Goal: Task Accomplishment & Management: Complete application form

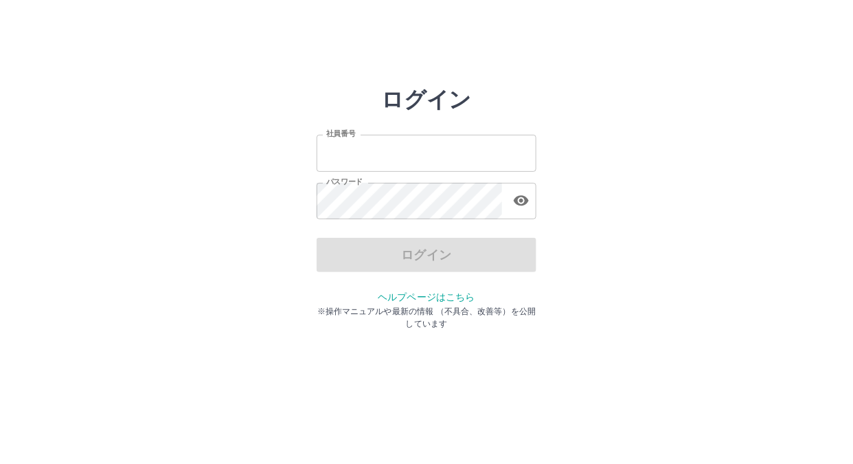
type input "*******"
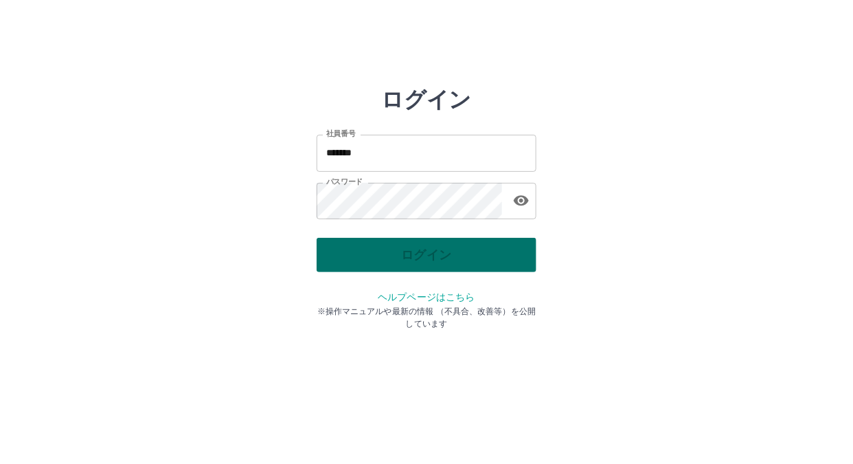
click at [348, 256] on div "ログイン" at bounding box center [427, 255] width 220 height 34
click at [348, 256] on button "ログイン" at bounding box center [427, 255] width 220 height 34
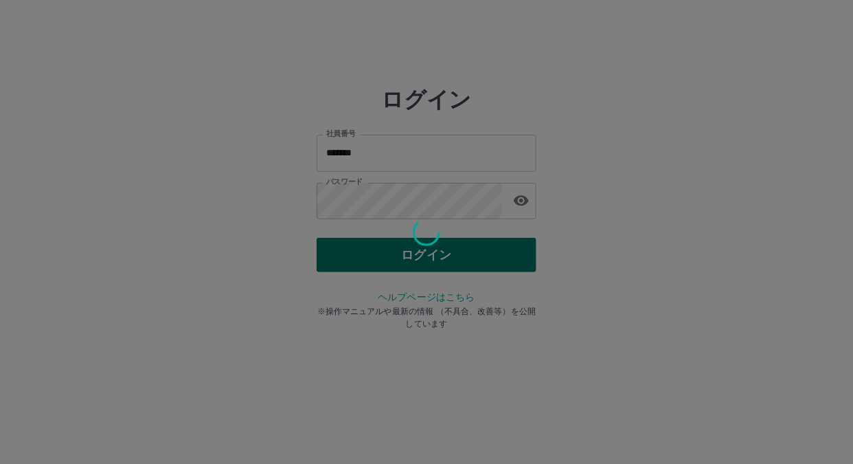
click at [348, 256] on div at bounding box center [426, 232] width 853 height 464
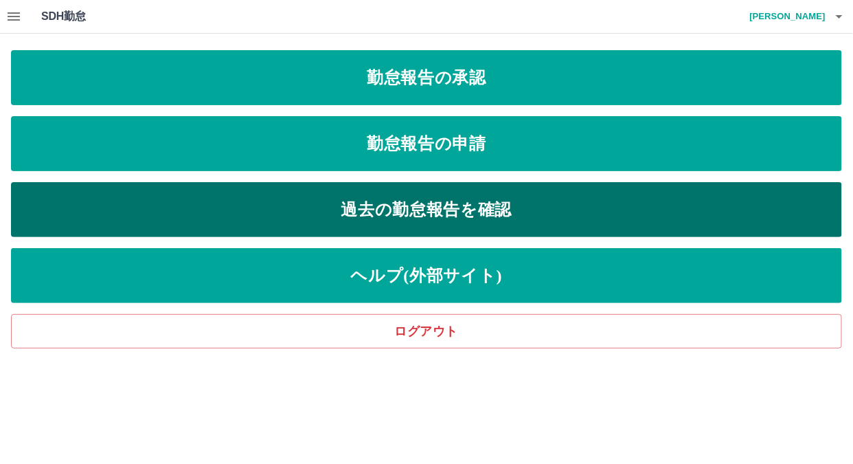
click at [340, 210] on link "過去の勤怠報告を確認" at bounding box center [426, 209] width 831 height 55
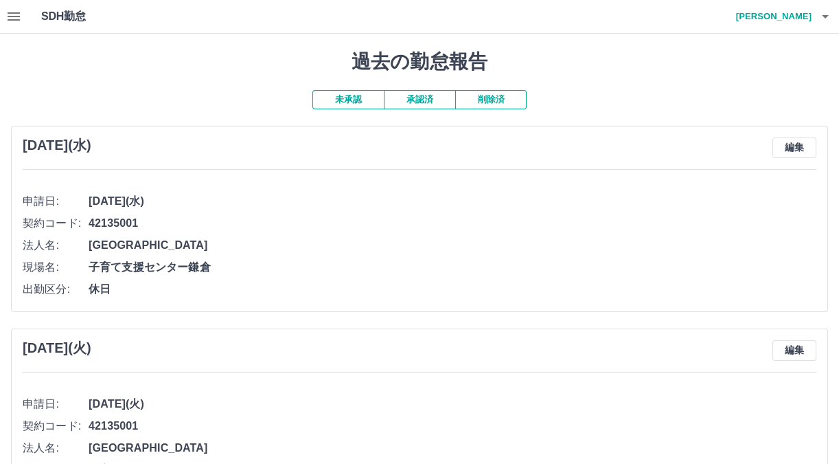
click at [367, 207] on span "2025年4月30日(水)" at bounding box center [453, 201] width 728 height 16
click at [427, 98] on button "承認済" at bounding box center [419, 99] width 71 height 19
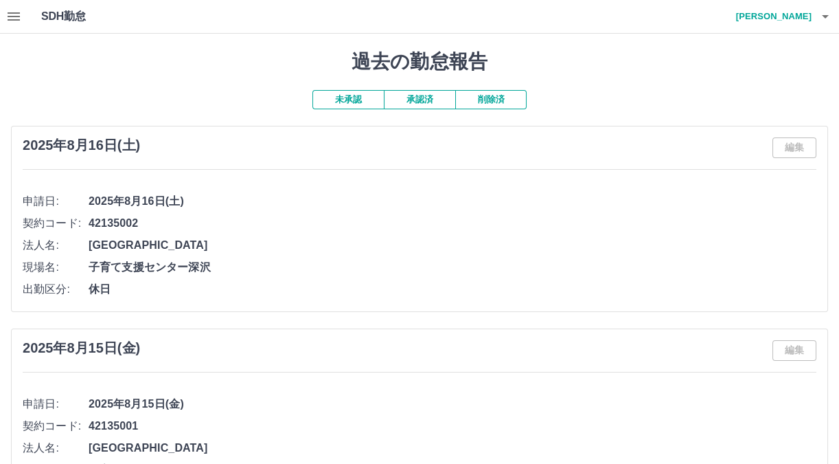
click at [14, 14] on icon "button" at bounding box center [13, 16] width 16 height 16
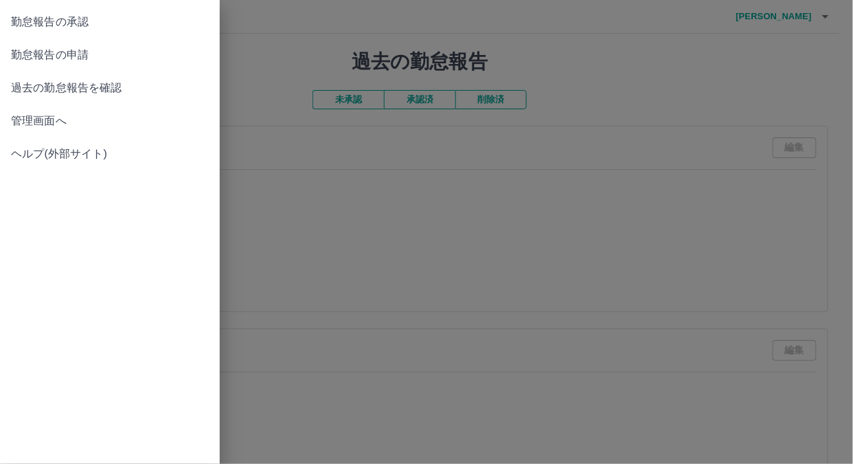
click at [23, 59] on span "勤怠報告の申請" at bounding box center [110, 55] width 198 height 16
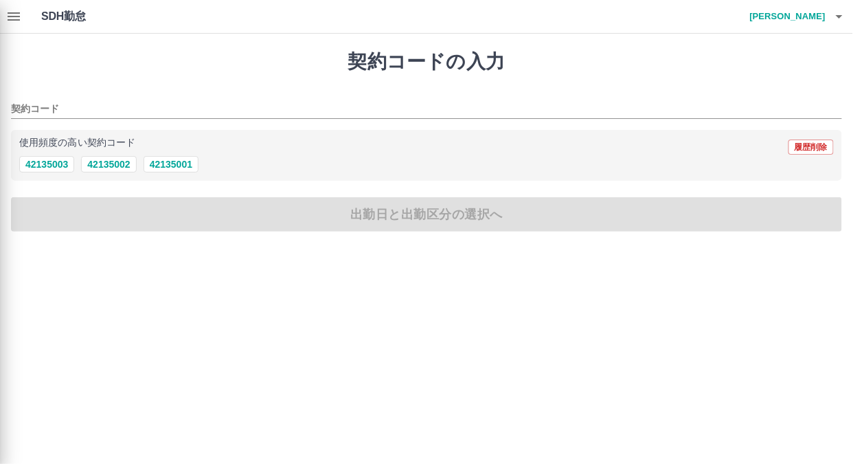
click at [56, 165] on div at bounding box center [426, 232] width 853 height 464
click at [51, 166] on div at bounding box center [426, 232] width 853 height 464
click at [51, 106] on div at bounding box center [426, 232] width 853 height 464
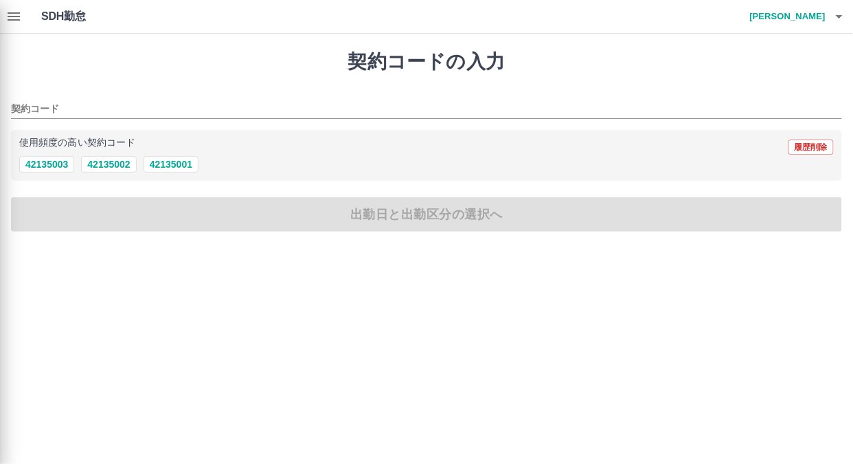
click at [36, 100] on div at bounding box center [426, 232] width 853 height 464
click at [165, 166] on div at bounding box center [426, 232] width 853 height 464
click at [165, 201] on div at bounding box center [426, 232] width 853 height 464
click at [85, 82] on div at bounding box center [426, 232] width 853 height 464
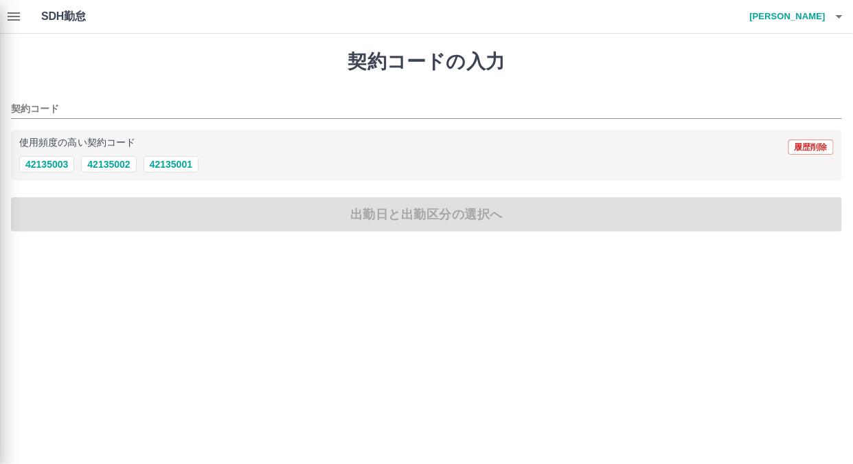
click at [46, 22] on div at bounding box center [426, 232] width 853 height 464
click at [12, 12] on div at bounding box center [426, 232] width 853 height 464
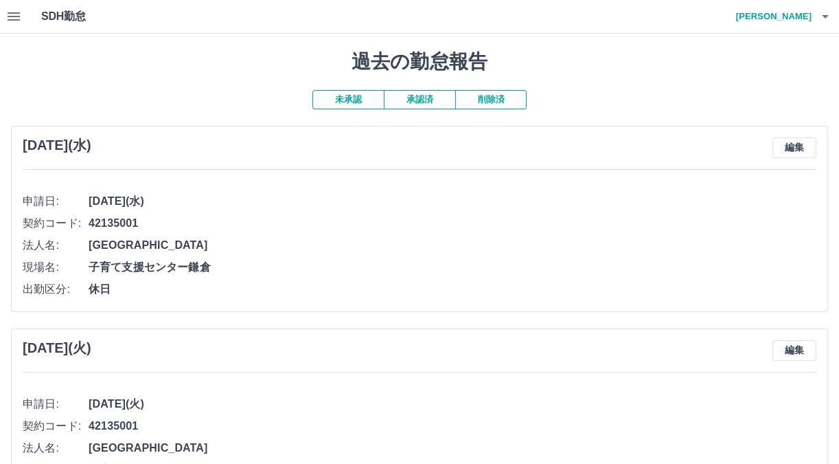
click at [34, 9] on div "SDH勤怠 松岡　かおり" at bounding box center [419, 17] width 839 height 34
click at [13, 14] on icon "button" at bounding box center [13, 16] width 16 height 16
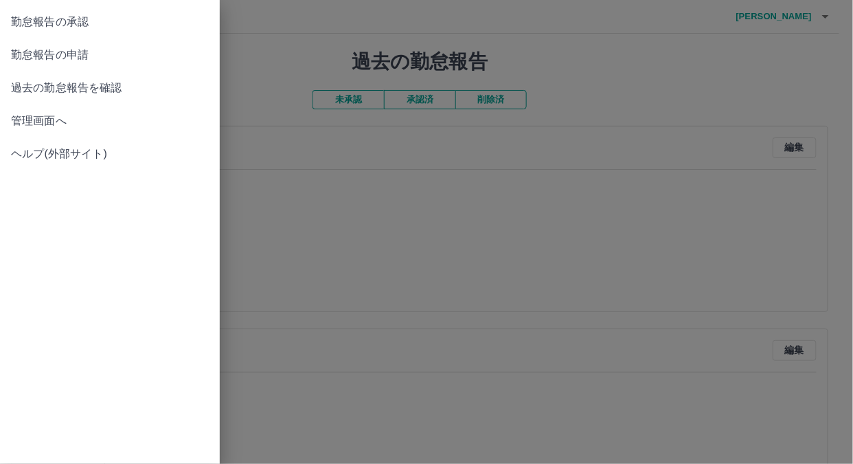
click at [27, 57] on span "勤怠報告の申請" at bounding box center [110, 55] width 198 height 16
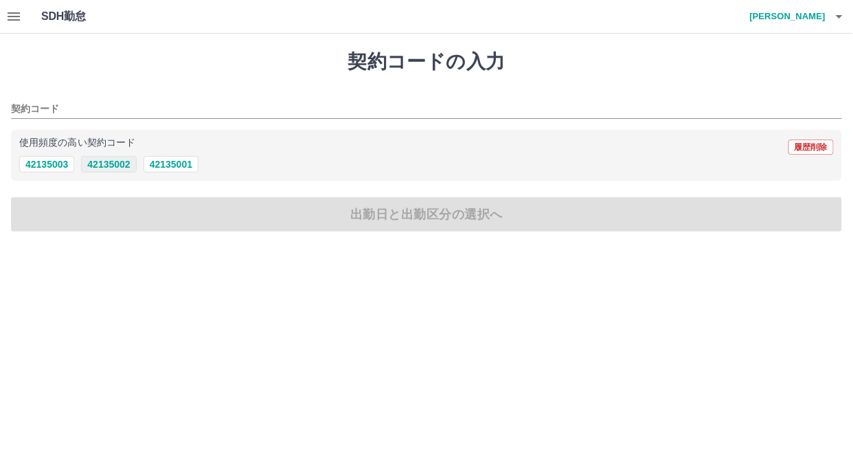
click at [110, 166] on button "42135002" at bounding box center [108, 164] width 55 height 16
type input "********"
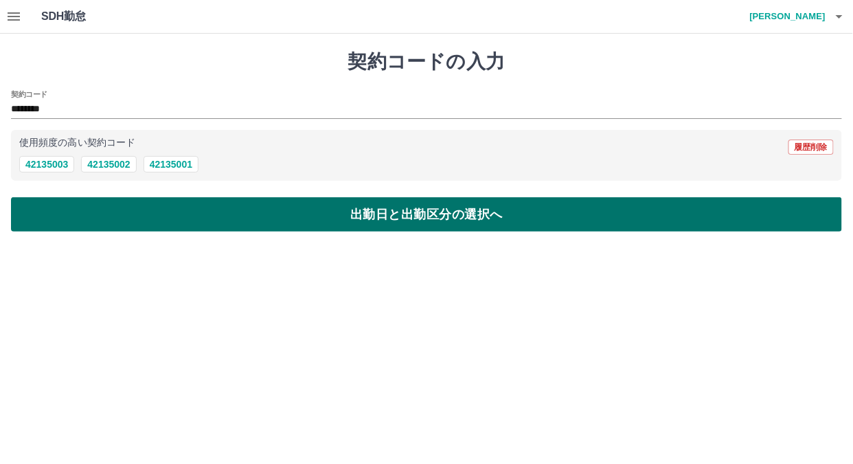
click at [109, 216] on button "出勤日と出勤区分の選択へ" at bounding box center [426, 214] width 831 height 34
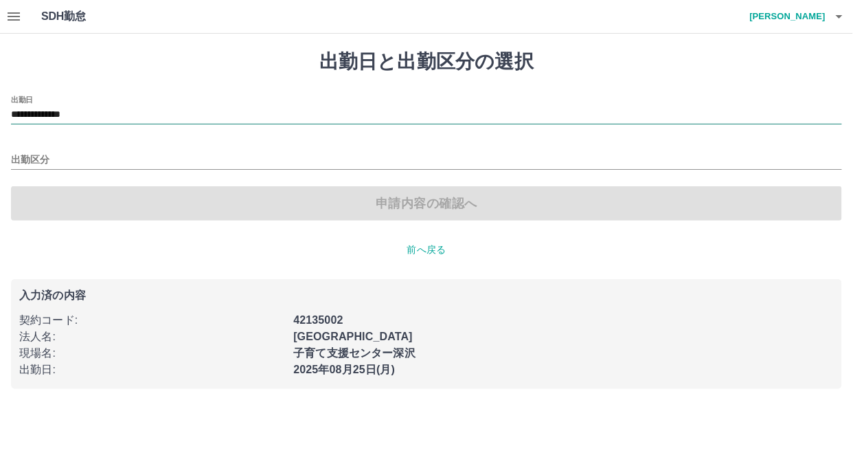
click at [71, 116] on input "**********" at bounding box center [426, 114] width 831 height 17
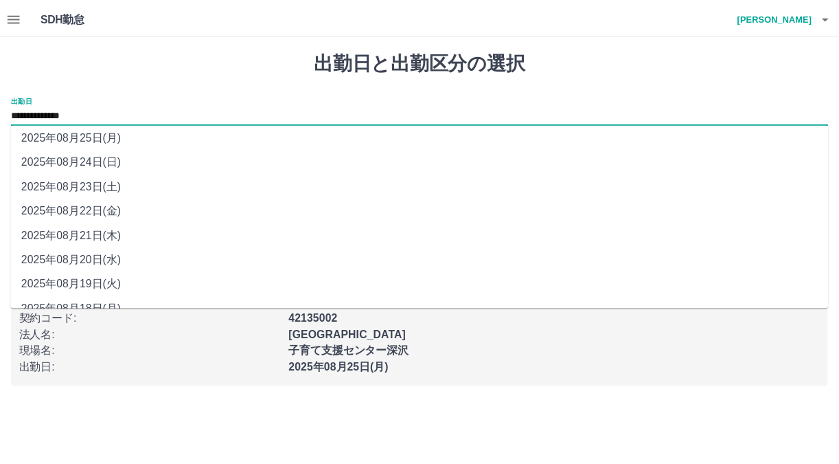
scroll to position [47, 0]
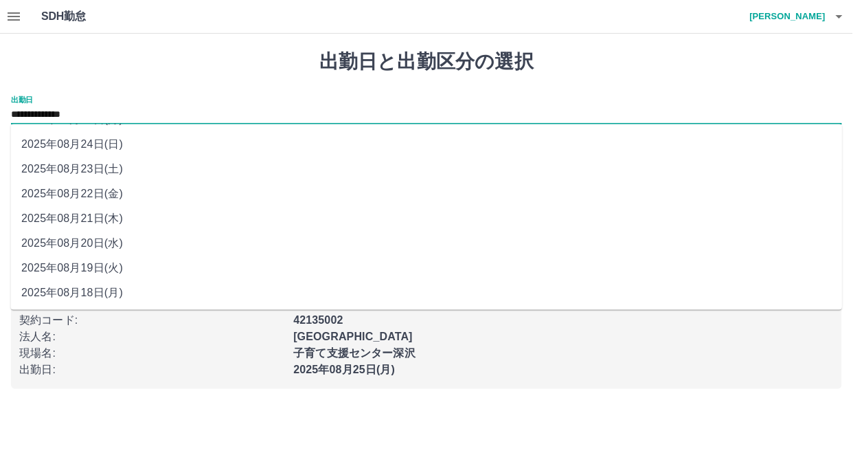
click at [104, 293] on li "2025年08月18日(月)" at bounding box center [426, 292] width 832 height 25
type input "**********"
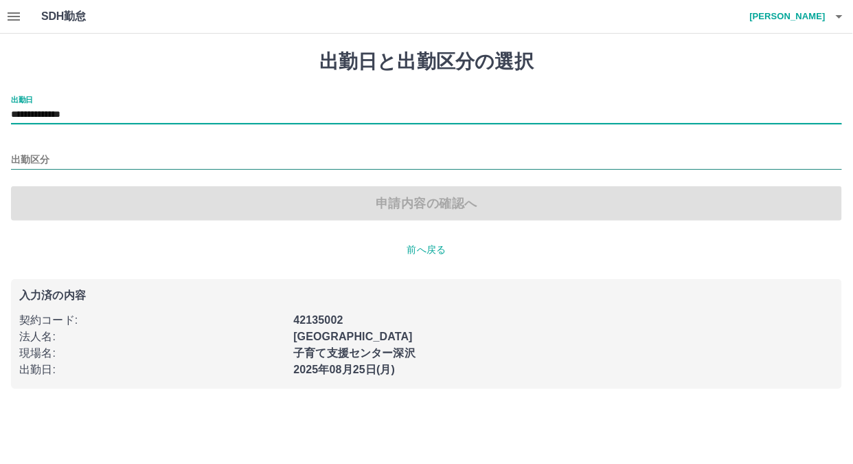
click at [28, 152] on input "出勤区分" at bounding box center [426, 160] width 831 height 17
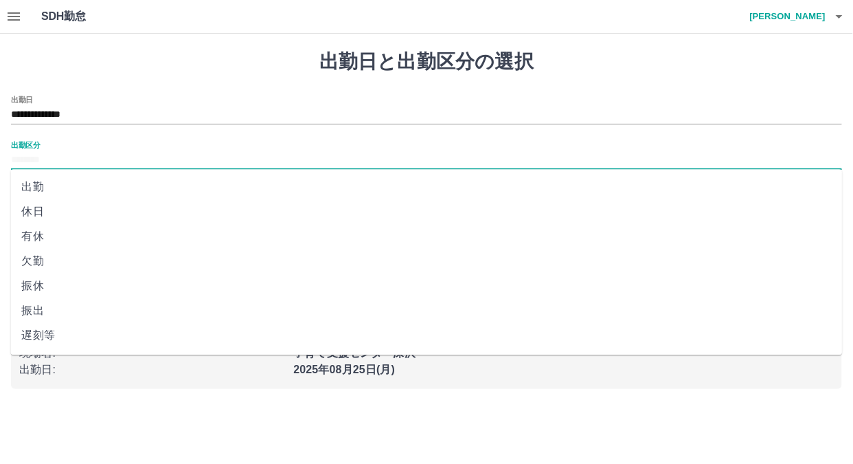
click at [34, 192] on li "出勤" at bounding box center [426, 186] width 832 height 25
type input "**"
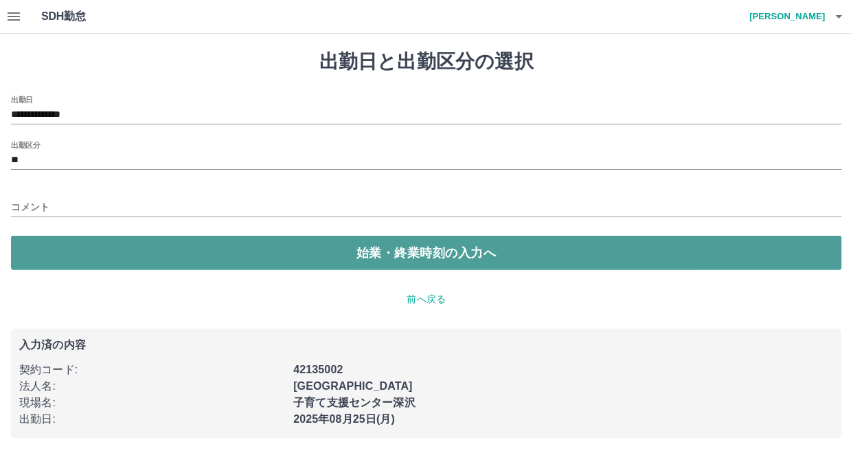
click at [45, 241] on button "始業・終業時刻の入力へ" at bounding box center [426, 253] width 831 height 34
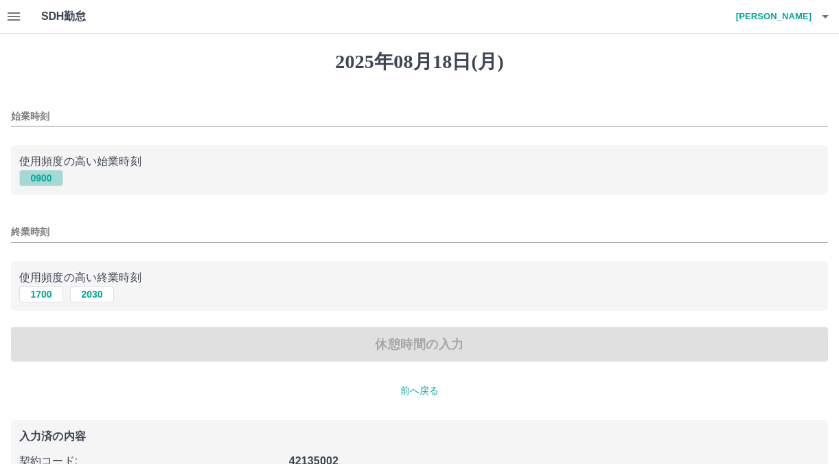
click at [41, 180] on button "0900" at bounding box center [41, 178] width 44 height 16
type input "****"
click at [41, 292] on button "1700" at bounding box center [41, 294] width 44 height 16
type input "****"
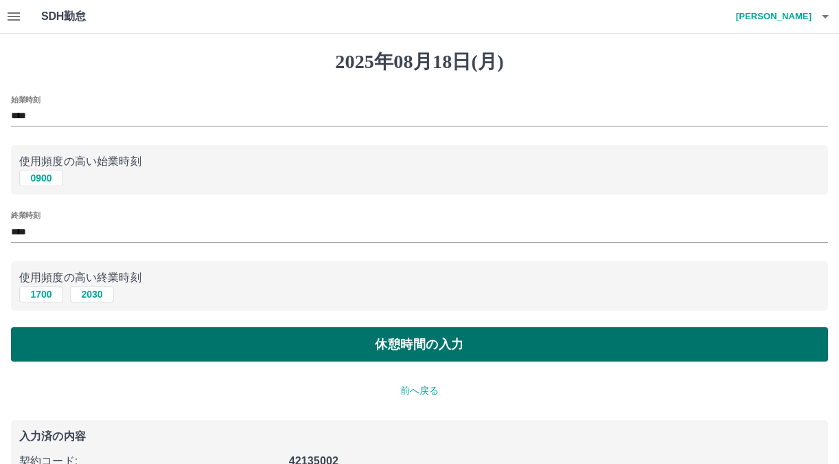
click at [49, 332] on button "休憩時間の入力" at bounding box center [419, 344] width 817 height 34
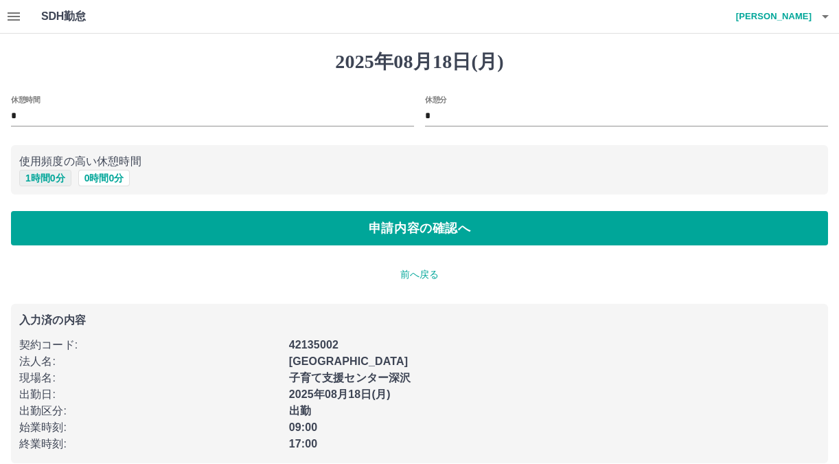
click at [35, 179] on button "1 時間 0 分" at bounding box center [45, 178] width 52 height 16
type input "*"
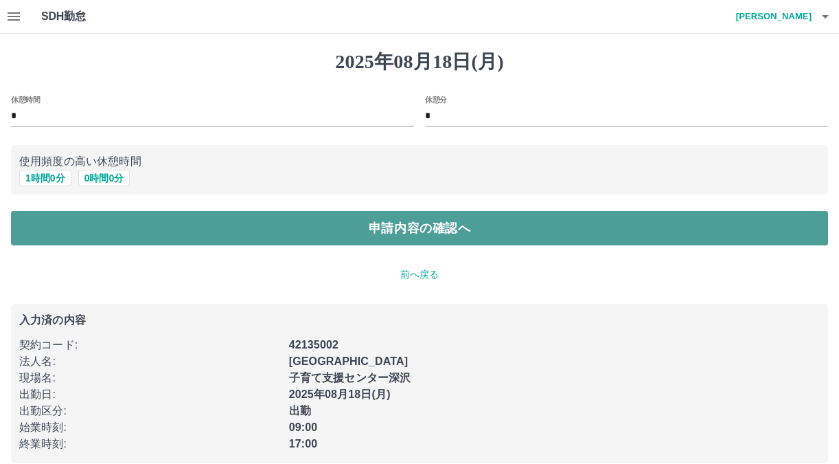
click at [44, 224] on button "申請内容の確認へ" at bounding box center [419, 228] width 817 height 34
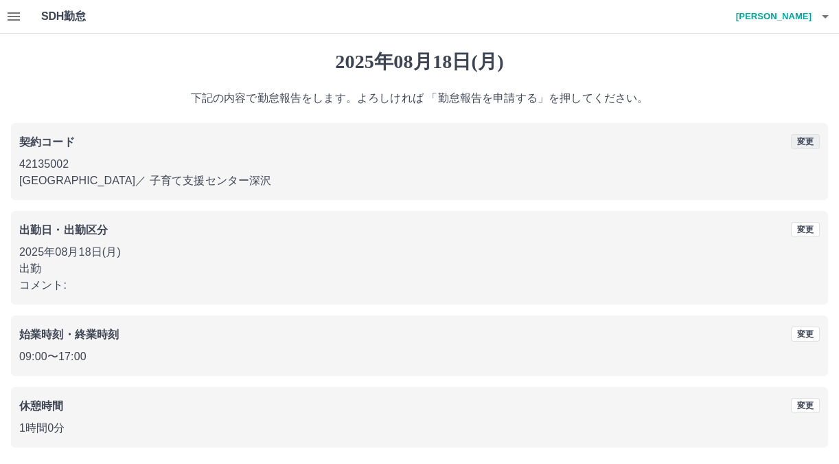
click at [806, 142] on button "変更" at bounding box center [805, 141] width 29 height 15
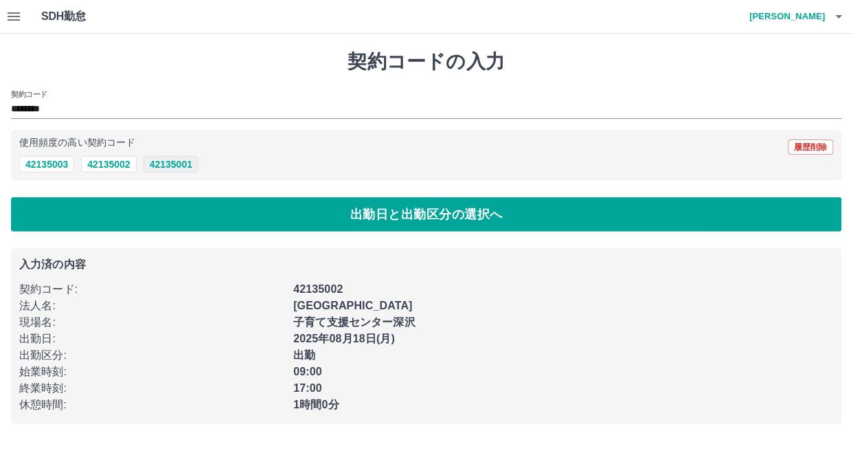
click at [157, 161] on button "42135001" at bounding box center [171, 164] width 55 height 16
type input "********"
click at [159, 161] on button "42135001" at bounding box center [171, 164] width 55 height 16
click at [598, 289] on div "42135002" at bounding box center [559, 285] width 549 height 25
click at [103, 95] on div "契約コード ********" at bounding box center [426, 104] width 831 height 29
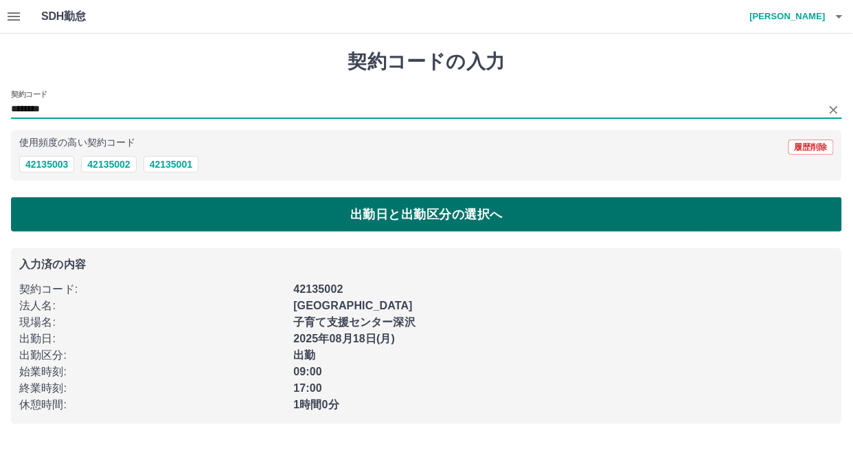
click at [98, 212] on button "出勤日と出勤区分の選択へ" at bounding box center [426, 214] width 831 height 34
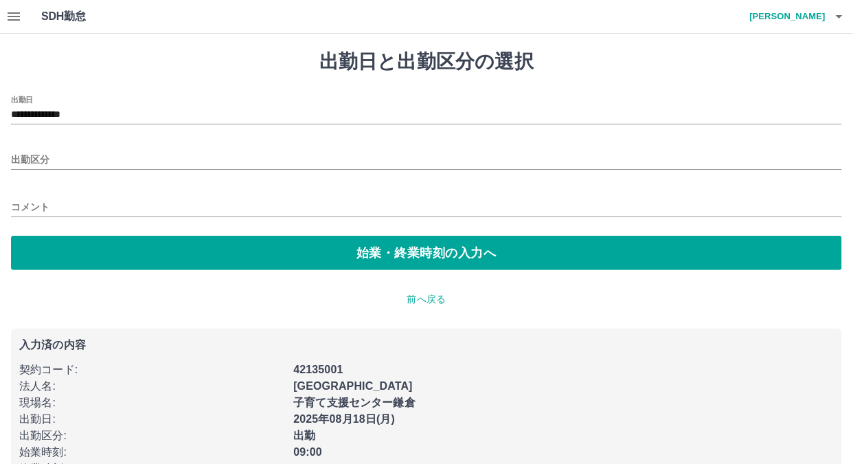
type input "**********"
type input "**"
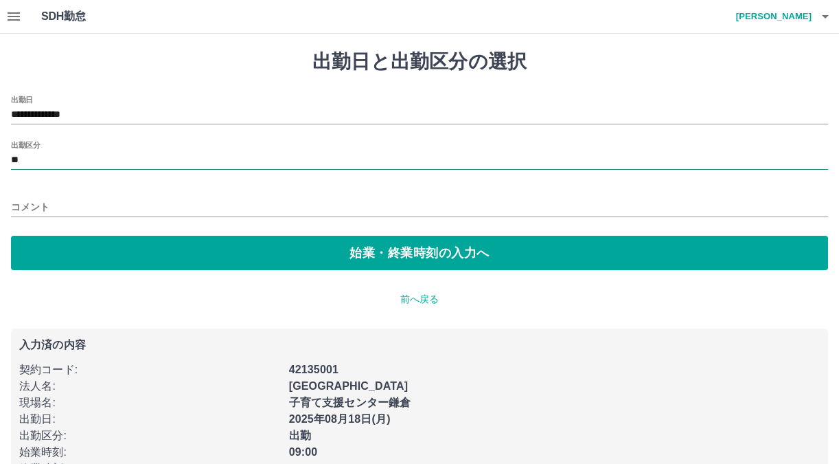
click at [43, 154] on input "**" at bounding box center [419, 160] width 817 height 17
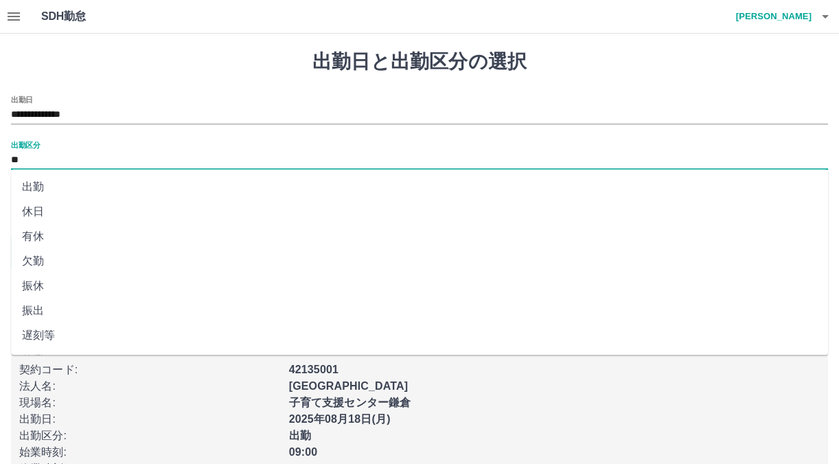
click at [39, 185] on li "出勤" at bounding box center [419, 186] width 817 height 25
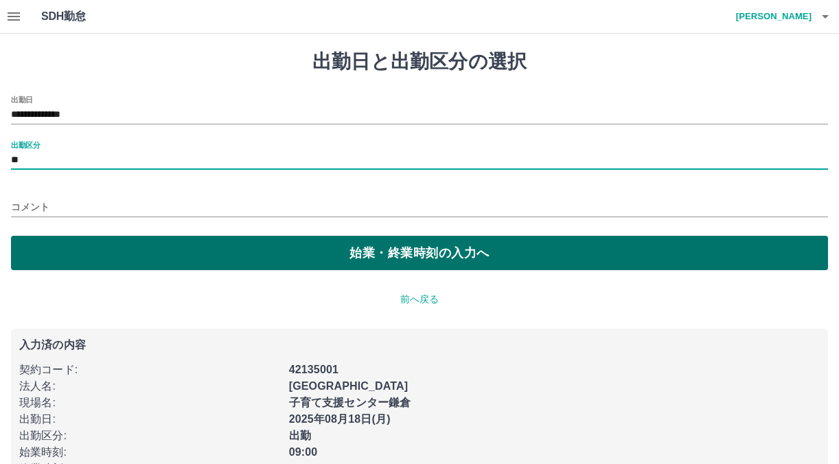
click at [42, 237] on button "始業・終業時刻の入力へ" at bounding box center [419, 253] width 817 height 34
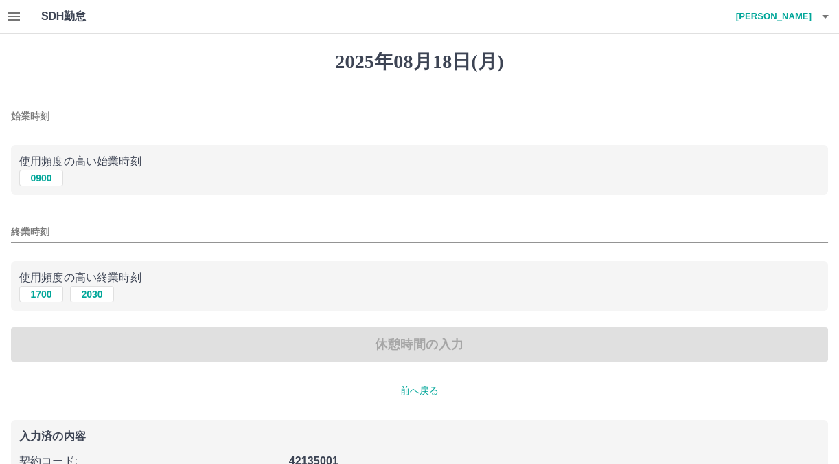
type input "****"
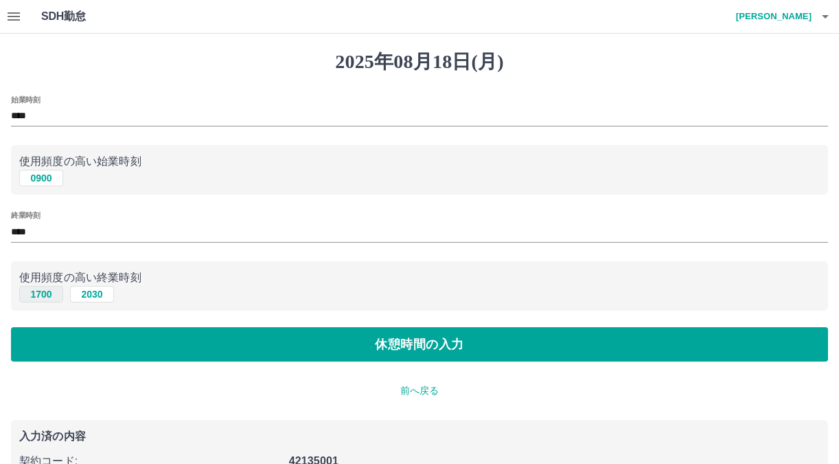
drag, startPoint x: 42, startPoint y: 237, endPoint x: 45, endPoint y: 286, distance: 49.5
click at [42, 237] on input "****" at bounding box center [419, 232] width 817 height 20
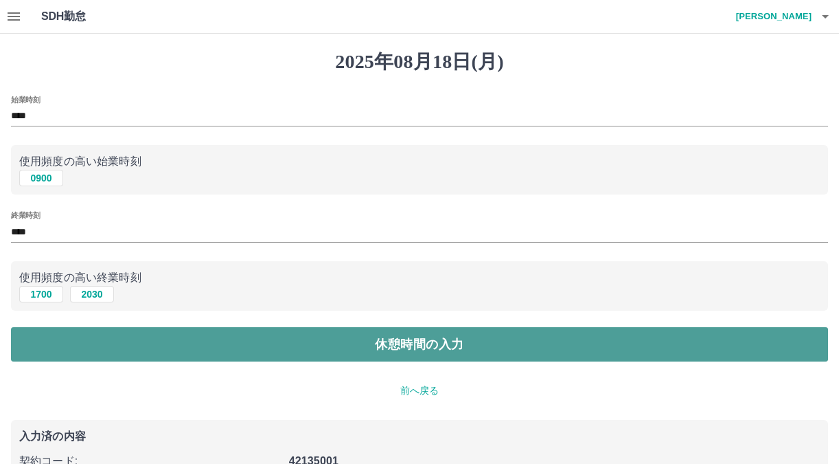
click at [52, 346] on button "休憩時間の入力" at bounding box center [419, 344] width 817 height 34
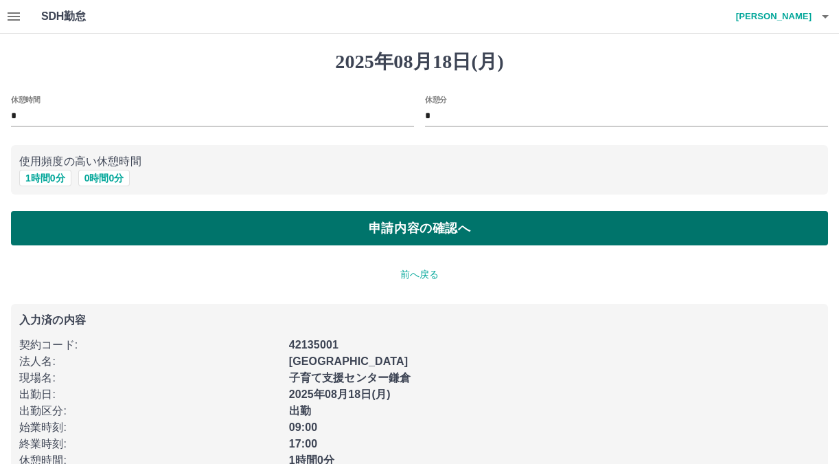
click at [63, 225] on button "申請内容の確認へ" at bounding box center [419, 228] width 817 height 34
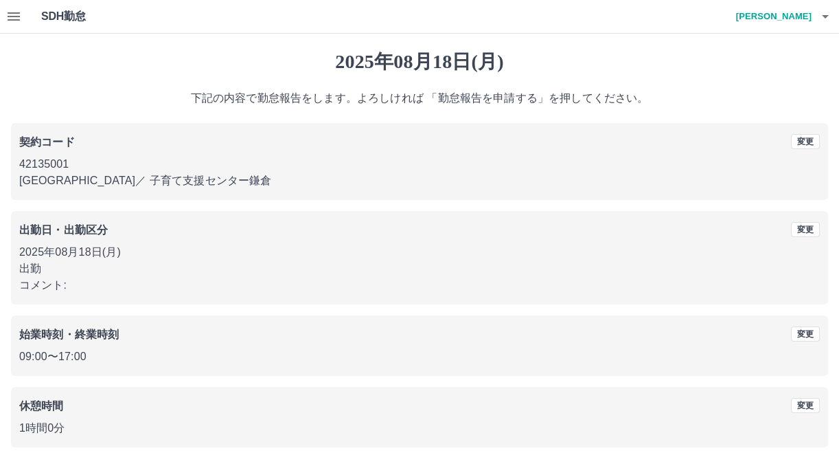
scroll to position [49, 0]
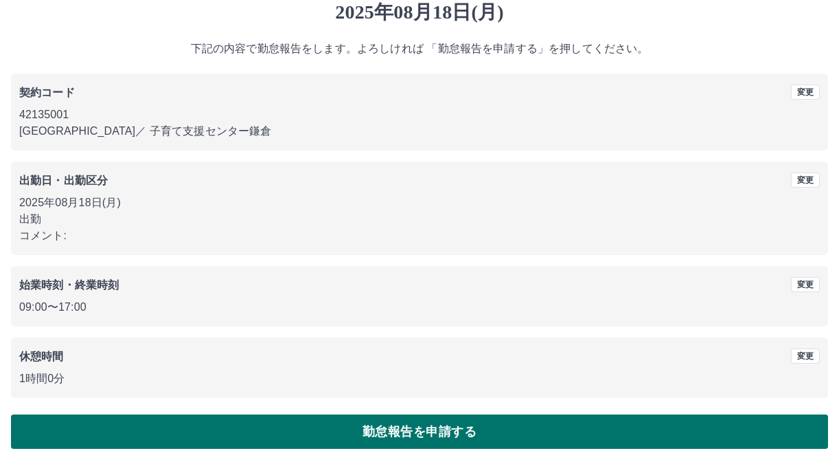
click at [483, 418] on button "勤怠報告を申請する" at bounding box center [419, 431] width 817 height 34
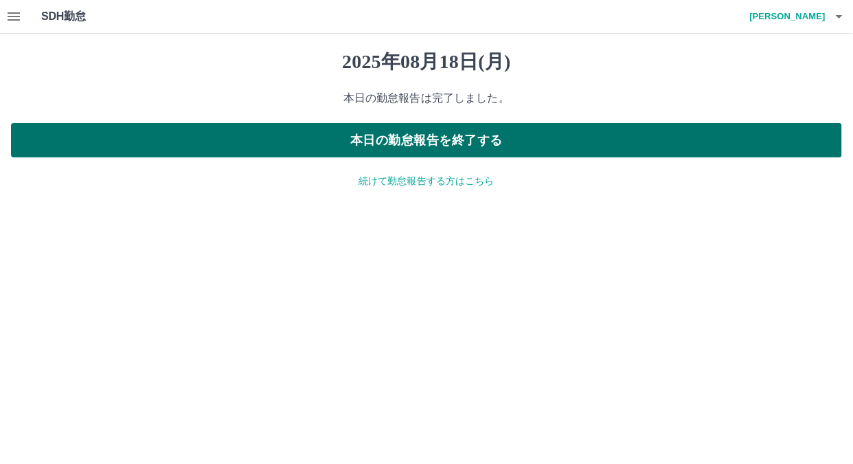
click at [183, 140] on button "本日の勤怠報告を終了する" at bounding box center [426, 140] width 831 height 34
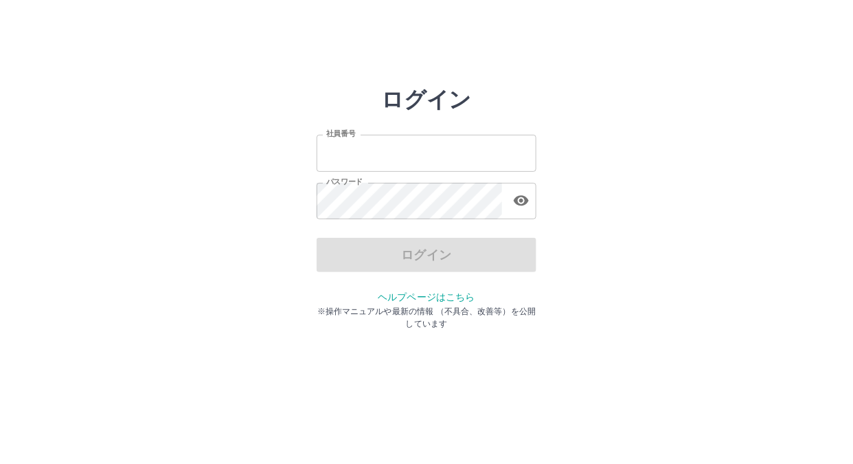
type input "*******"
click at [351, 250] on div "ログイン" at bounding box center [427, 255] width 220 height 34
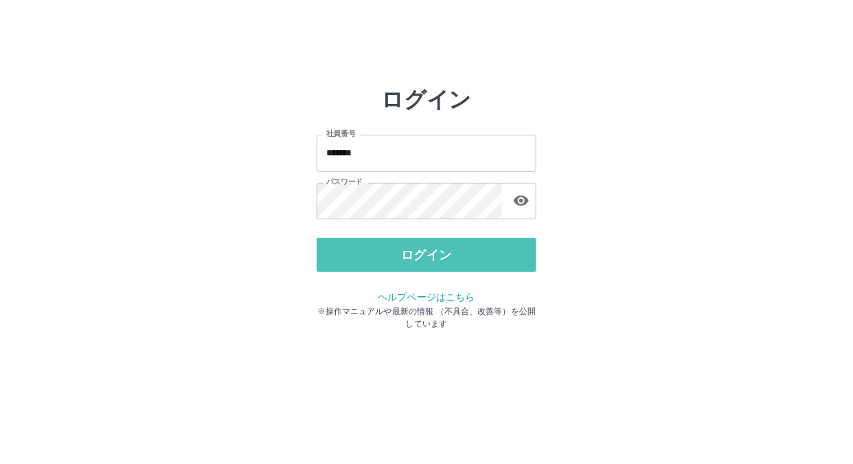
click at [351, 250] on button "ログイン" at bounding box center [427, 255] width 220 height 34
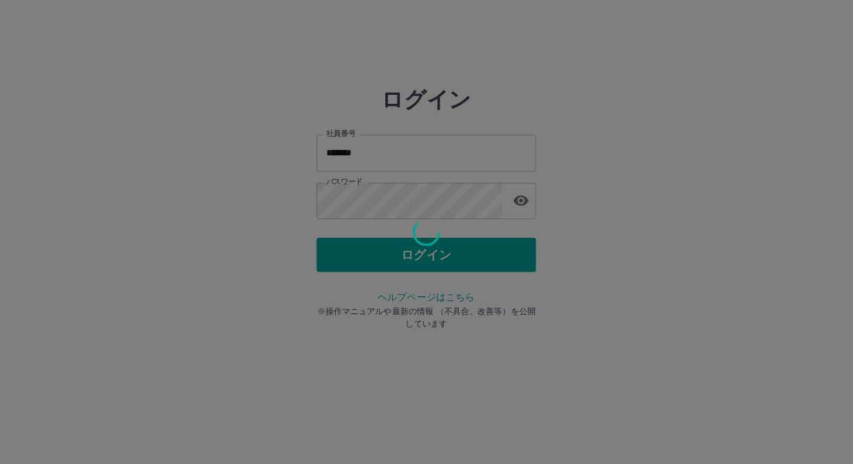
click at [351, 250] on div at bounding box center [426, 232] width 853 height 464
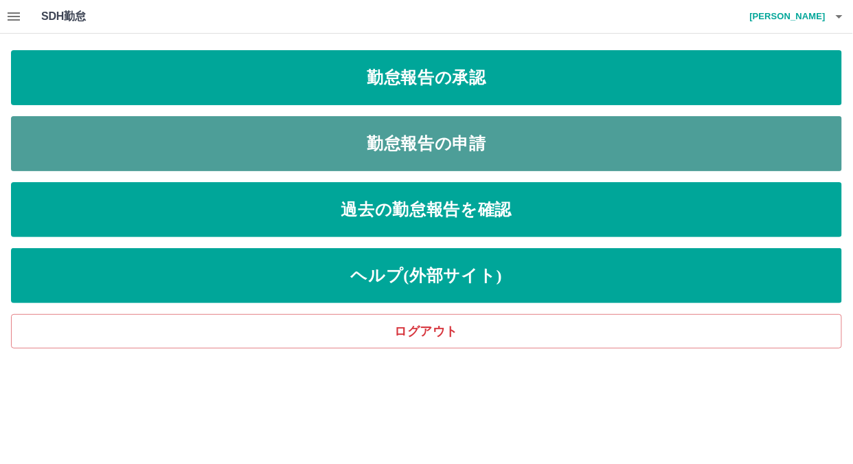
click at [361, 151] on link "勤怠報告の申請" at bounding box center [426, 143] width 831 height 55
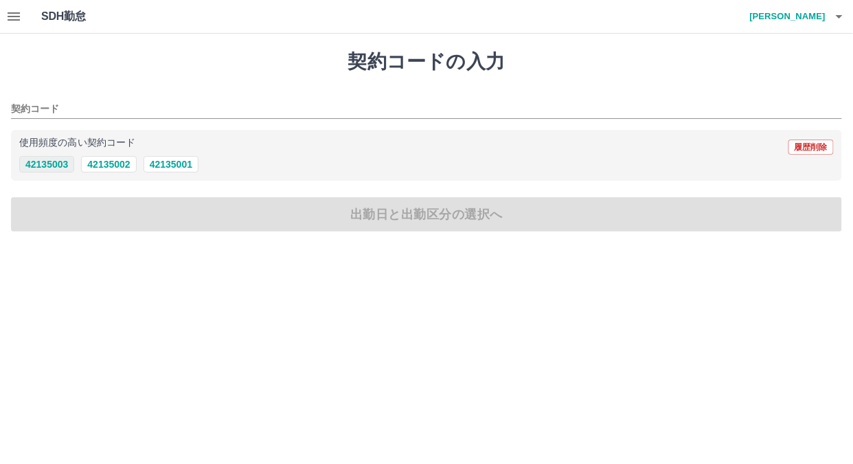
click at [63, 169] on button "42135003" at bounding box center [46, 164] width 55 height 16
type input "********"
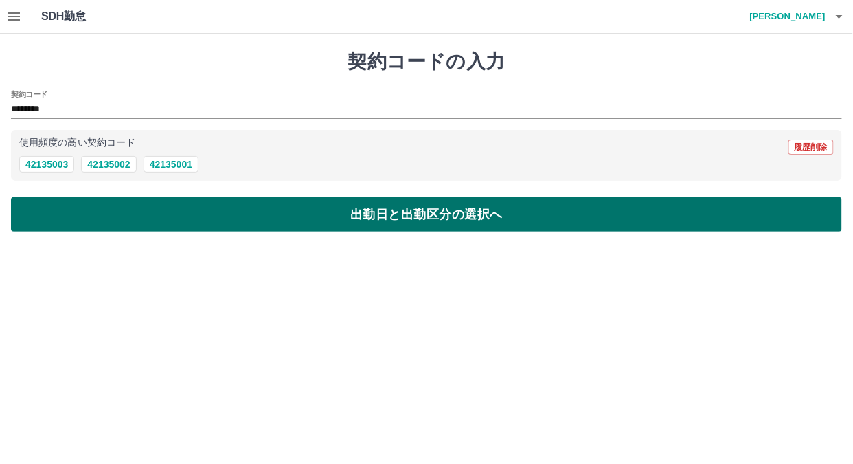
click at [62, 207] on button "出勤日と出勤区分の選択へ" at bounding box center [426, 214] width 831 height 34
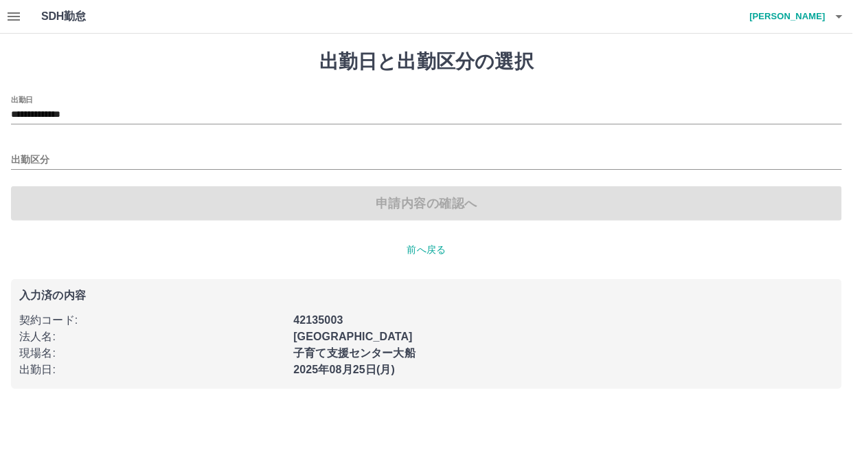
click at [129, 199] on div "申請内容の確認へ" at bounding box center [426, 203] width 831 height 34
click at [228, 161] on input "出勤区分" at bounding box center [426, 160] width 831 height 17
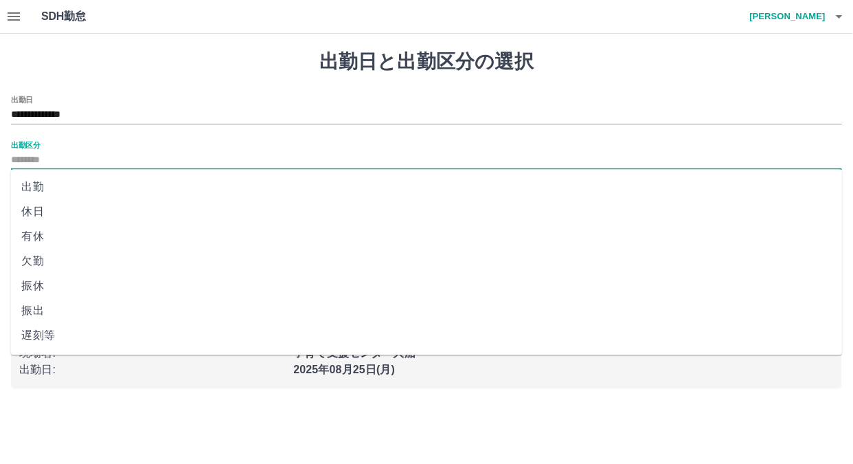
click at [63, 188] on li "出勤" at bounding box center [426, 186] width 832 height 25
type input "**"
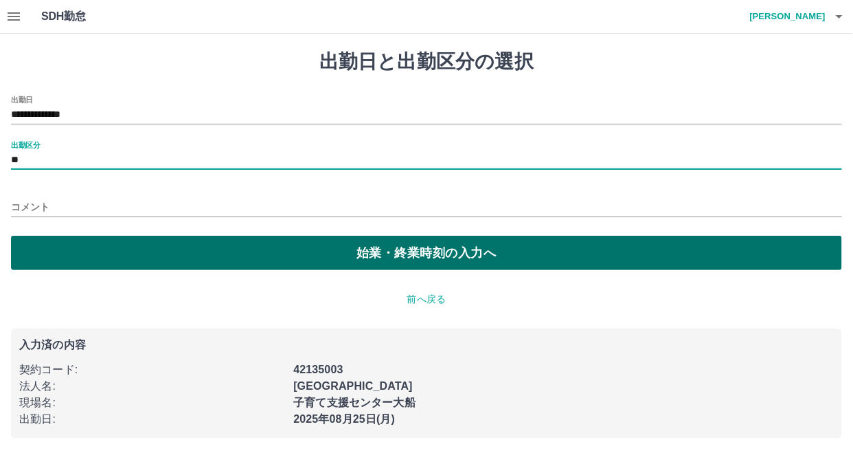
click at [66, 250] on button "始業・終業時刻の入力へ" at bounding box center [426, 253] width 831 height 34
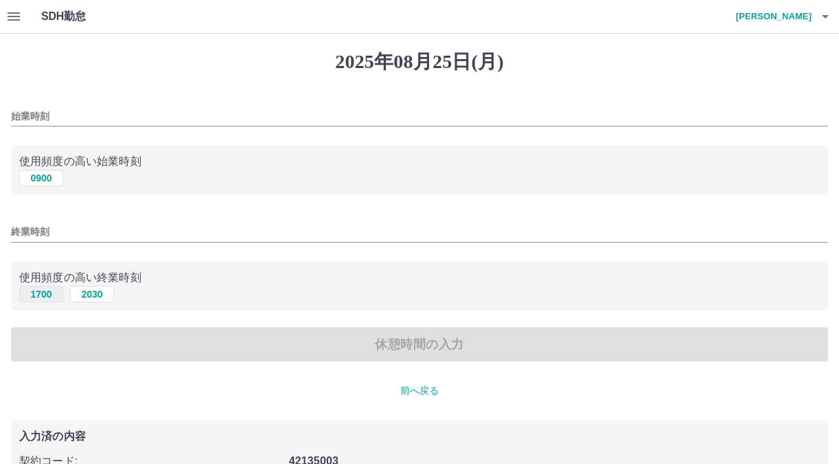
click at [42, 290] on button "1700" at bounding box center [41, 294] width 44 height 16
type input "****"
click at [46, 185] on button "0900" at bounding box center [41, 178] width 44 height 16
type input "****"
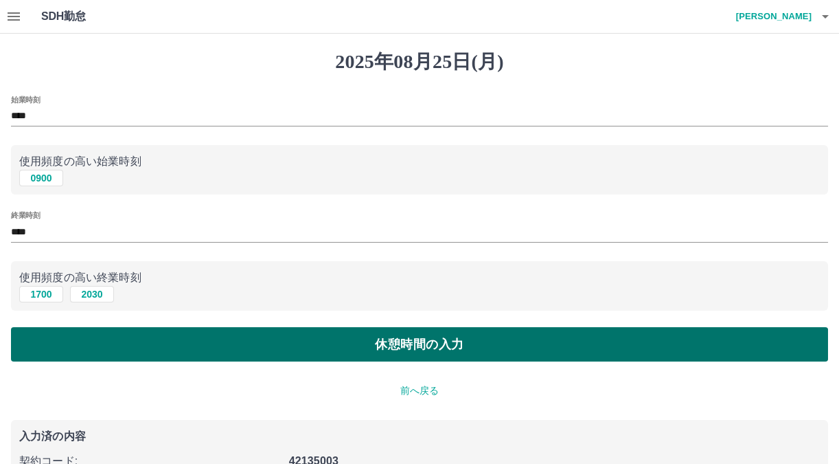
click at [56, 351] on button "休憩時間の入力" at bounding box center [419, 344] width 817 height 34
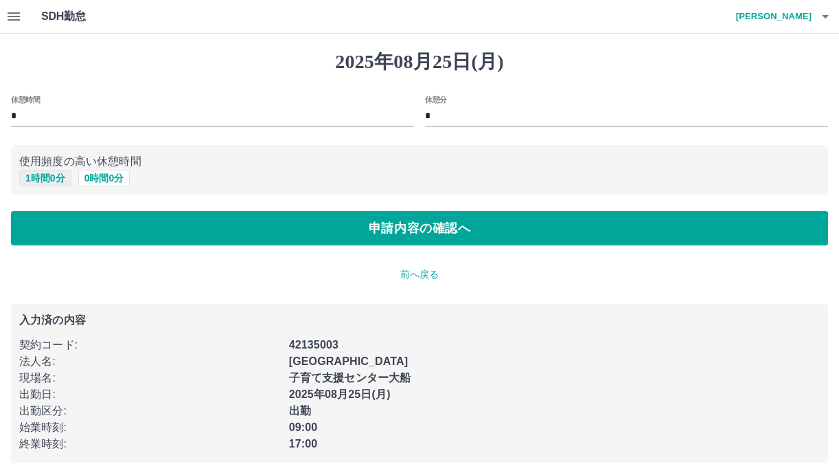
click at [43, 184] on button "1 時間 0 分" at bounding box center [45, 178] width 52 height 16
type input "*"
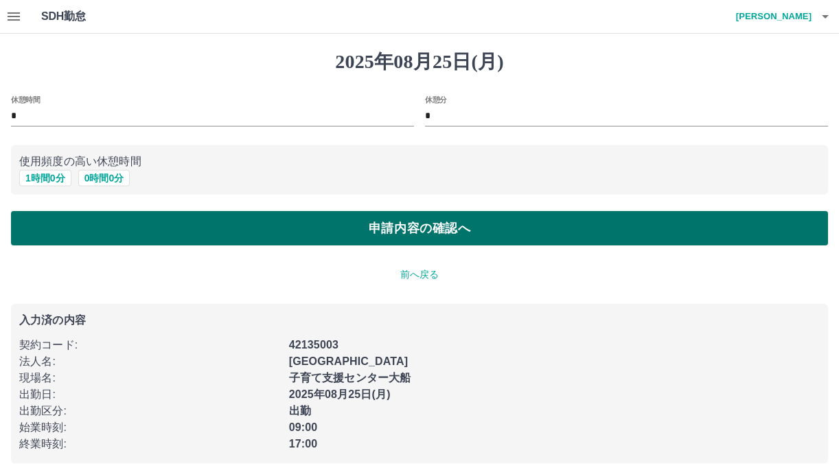
click at [52, 225] on button "申請内容の確認へ" at bounding box center [419, 228] width 817 height 34
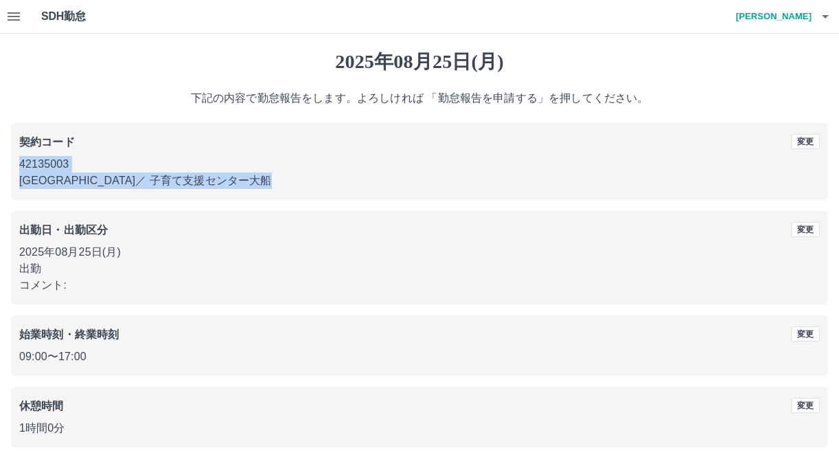
drag, startPoint x: 835, startPoint y: 146, endPoint x: 831, endPoint y: 203, distance: 57.2
click at [831, 203] on div "[DATE] 下記の内容で勤怠報告をします。よろしければ 「勤怠報告を申請する」を押してください。 契約コード 変更 42135003 [GEOGRAPHIC…" at bounding box center [419, 274] width 839 height 481
click at [688, 185] on p "[GEOGRAPHIC_DATA] ／ 子育て支援センター大船" at bounding box center [419, 180] width 801 height 16
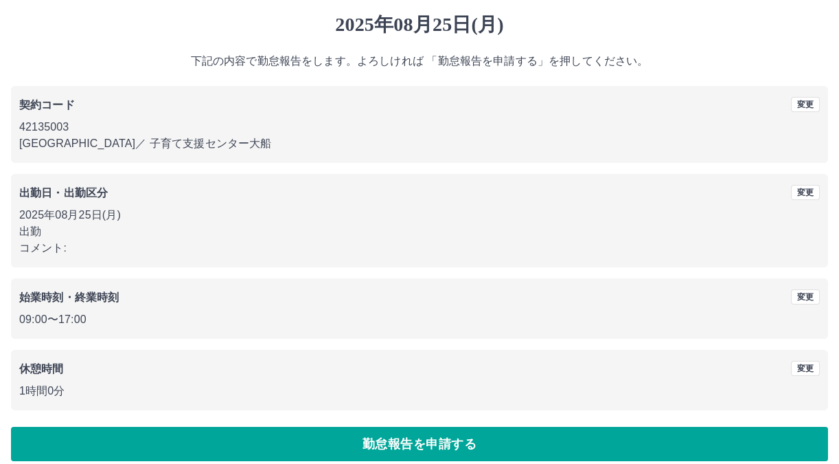
scroll to position [49, 0]
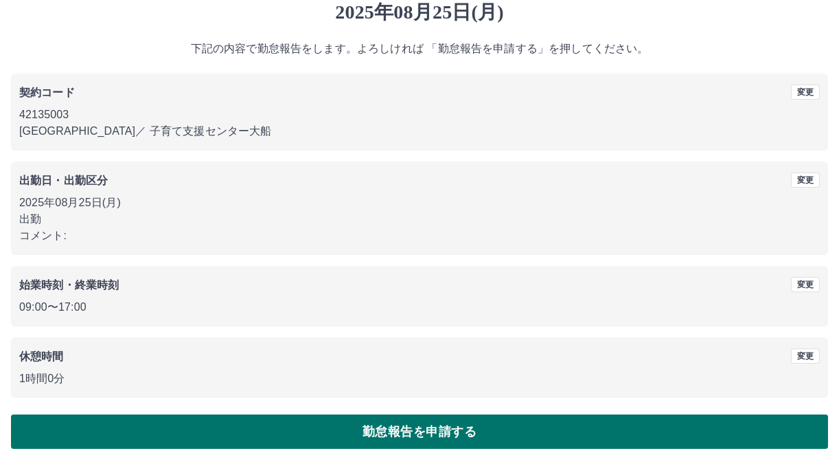
click at [475, 420] on button "勤怠報告を申請する" at bounding box center [419, 431] width 817 height 34
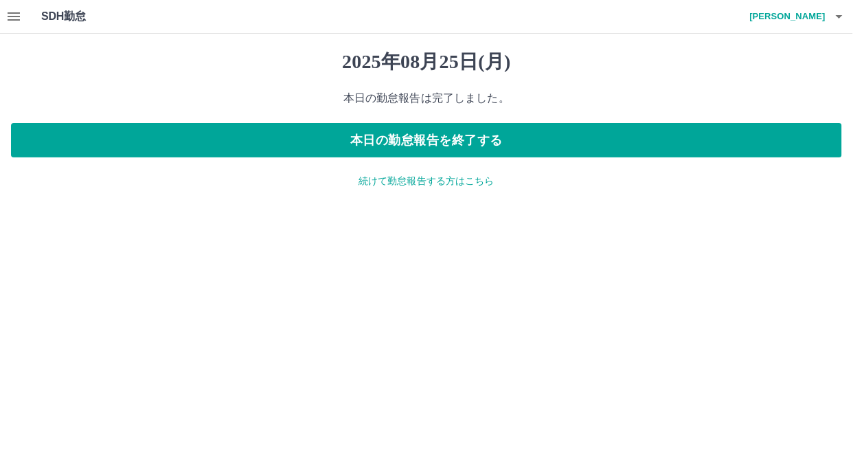
click at [372, 181] on p "続けて勤怠報告する方はこちら" at bounding box center [426, 181] width 831 height 14
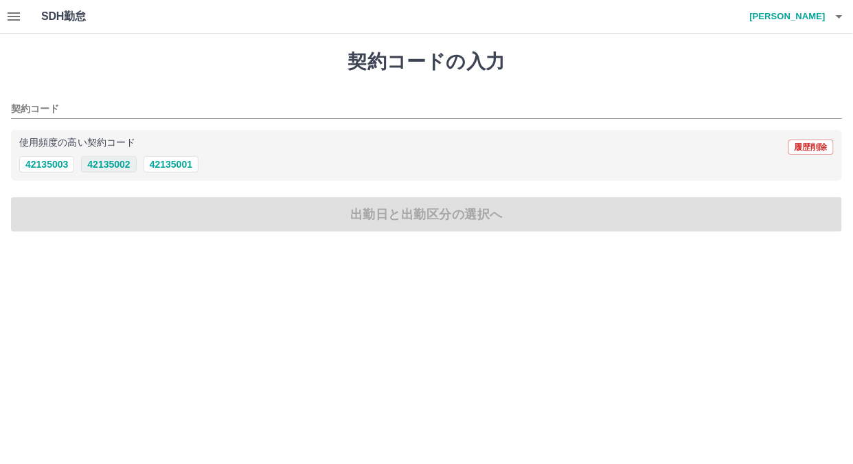
click at [104, 165] on button "42135002" at bounding box center [108, 164] width 55 height 16
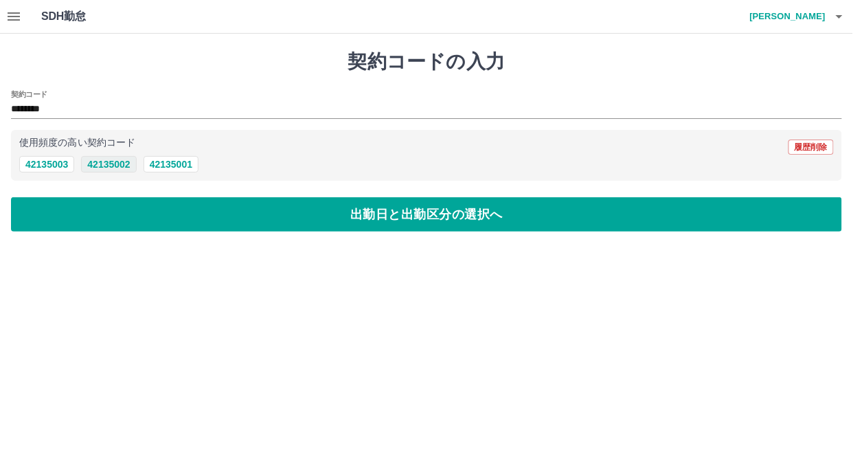
type input "********"
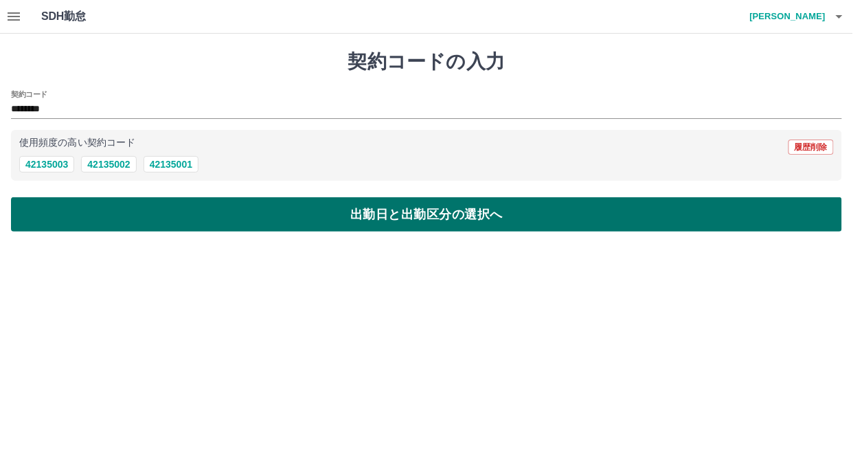
click at [97, 216] on button "出勤日と出勤区分の選択へ" at bounding box center [426, 214] width 831 height 34
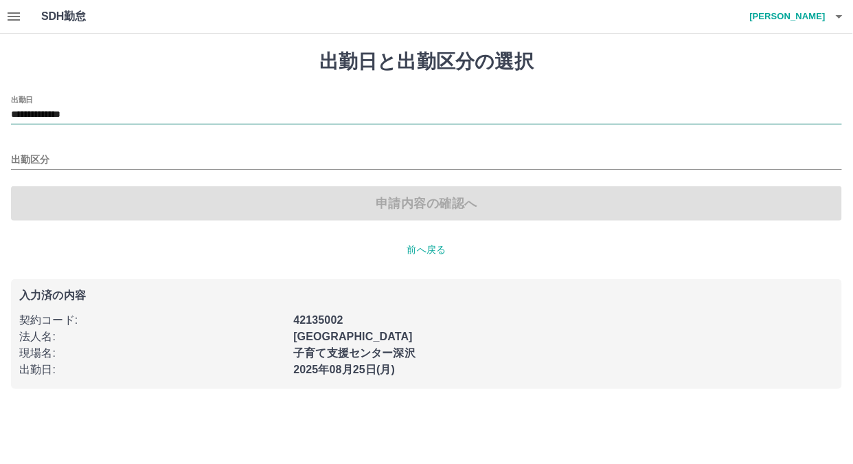
click at [111, 107] on input "**********" at bounding box center [426, 114] width 831 height 17
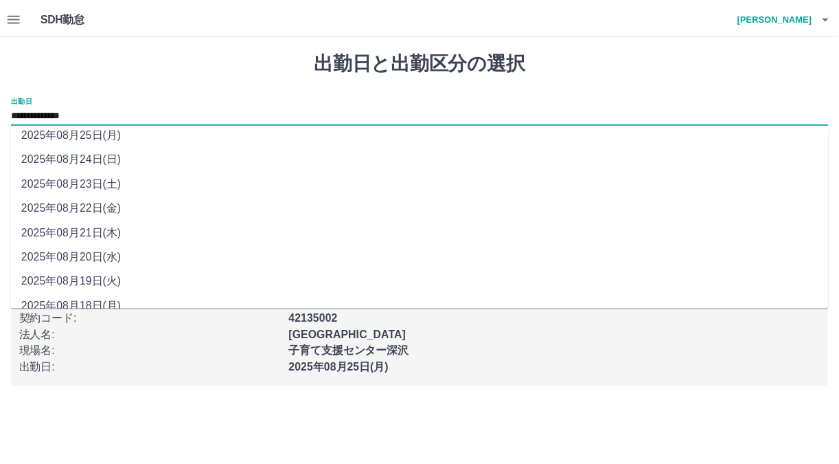
scroll to position [47, 0]
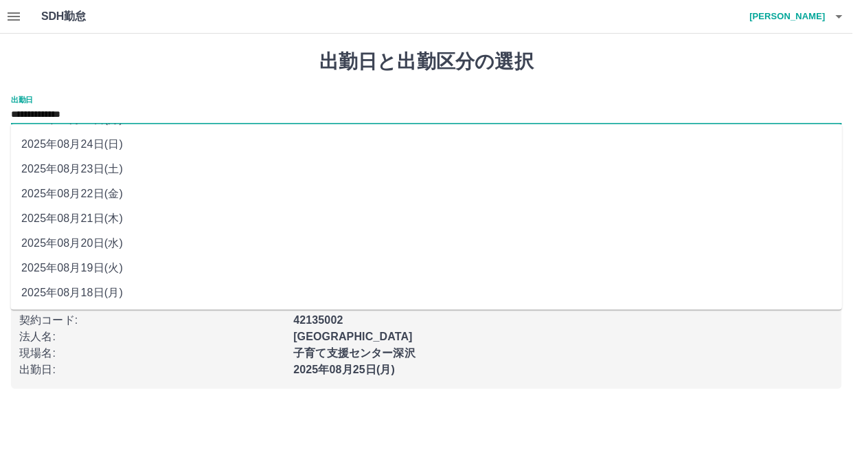
click at [120, 271] on li "2025年08月19日(火)" at bounding box center [426, 268] width 832 height 25
type input "**********"
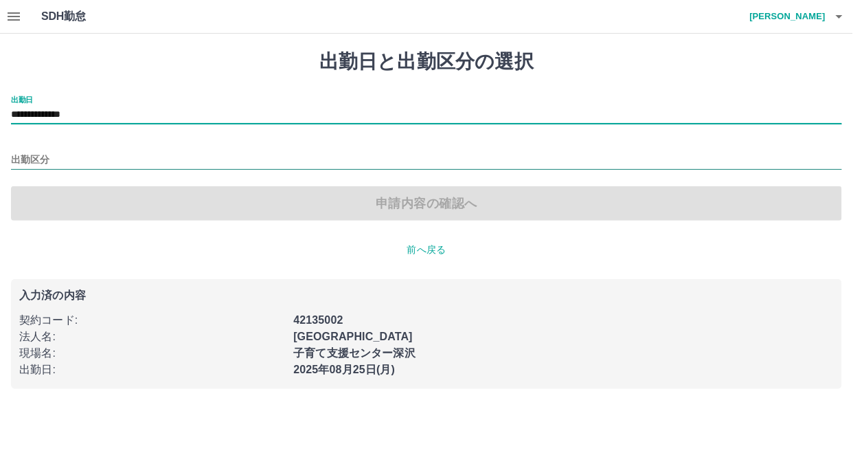
click at [130, 163] on input "出勤区分" at bounding box center [426, 160] width 831 height 17
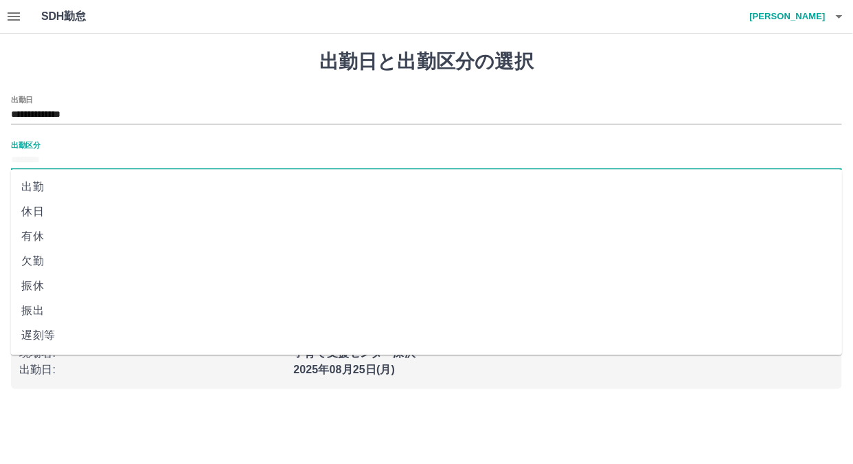
click at [57, 189] on li "出勤" at bounding box center [426, 186] width 832 height 25
type input "**"
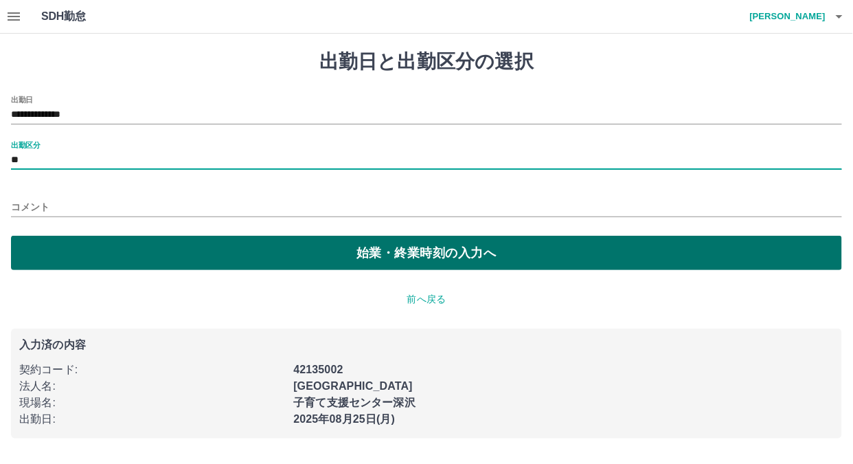
click at [60, 250] on button "始業・終業時刻の入力へ" at bounding box center [426, 253] width 831 height 34
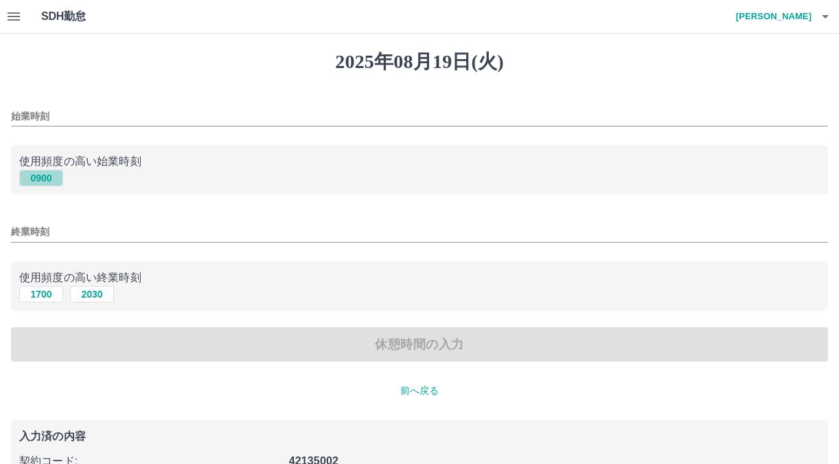
click at [37, 177] on button "0900" at bounding box center [41, 178] width 44 height 16
type input "****"
click at [42, 296] on button "1700" at bounding box center [41, 294] width 44 height 16
type input "****"
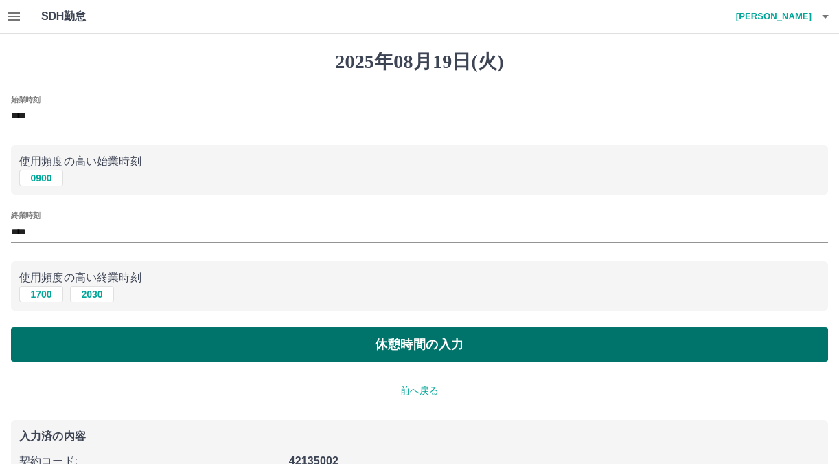
click at [55, 350] on button "休憩時間の入力" at bounding box center [419, 344] width 817 height 34
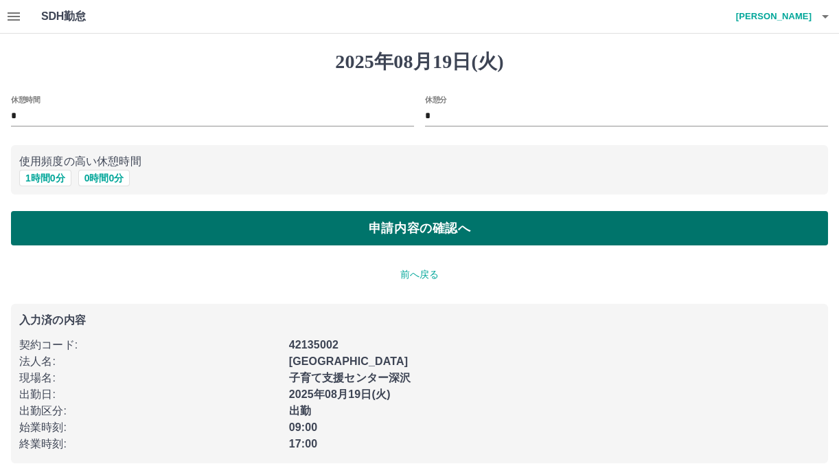
click at [55, 229] on button "申請内容の確認へ" at bounding box center [419, 228] width 817 height 34
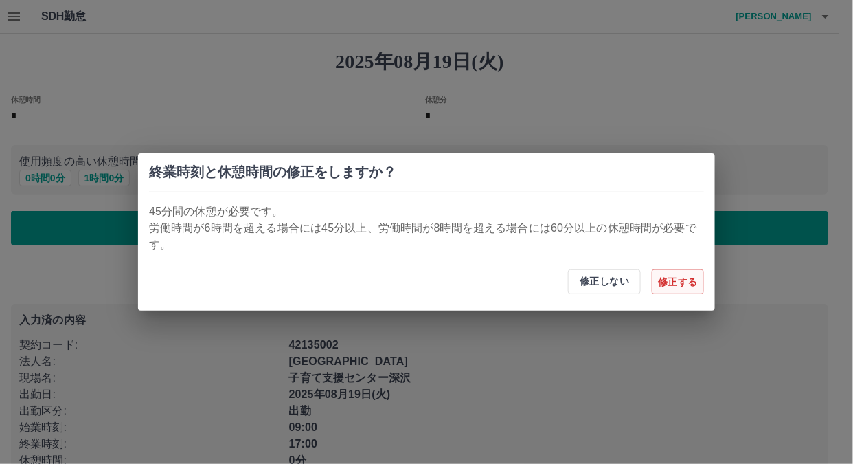
click at [673, 282] on button "修正する" at bounding box center [678, 281] width 52 height 25
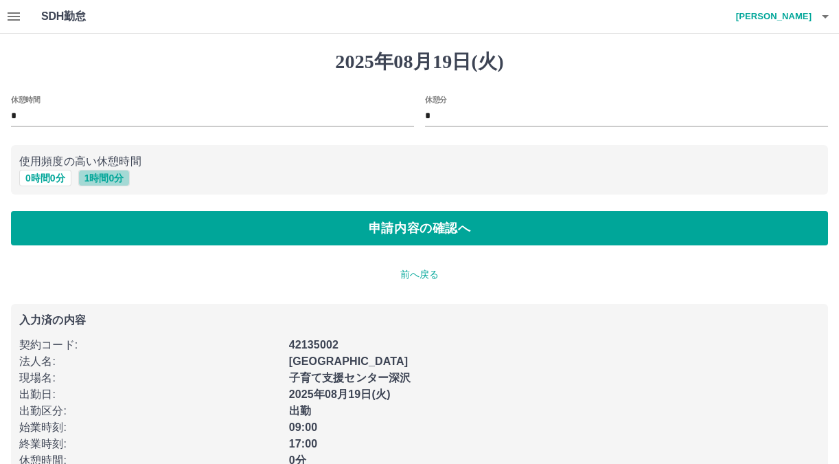
click at [98, 178] on button "1 時間 0 分" at bounding box center [104, 178] width 52 height 16
type input "*"
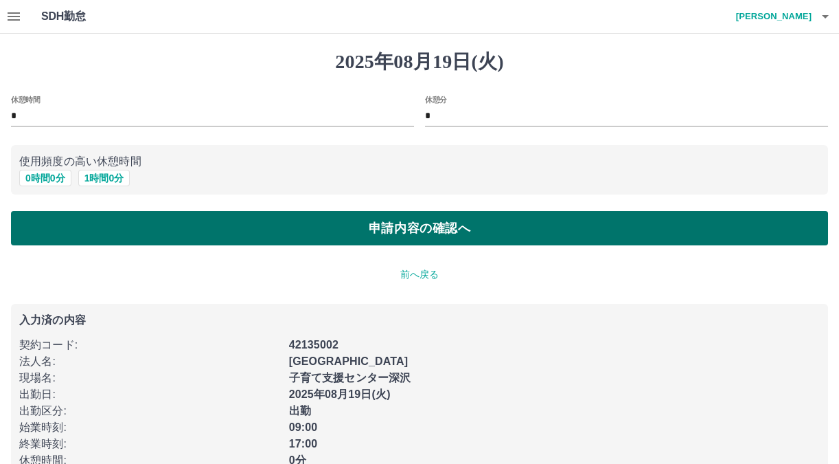
click at [95, 221] on button "申請内容の確認へ" at bounding box center [419, 228] width 817 height 34
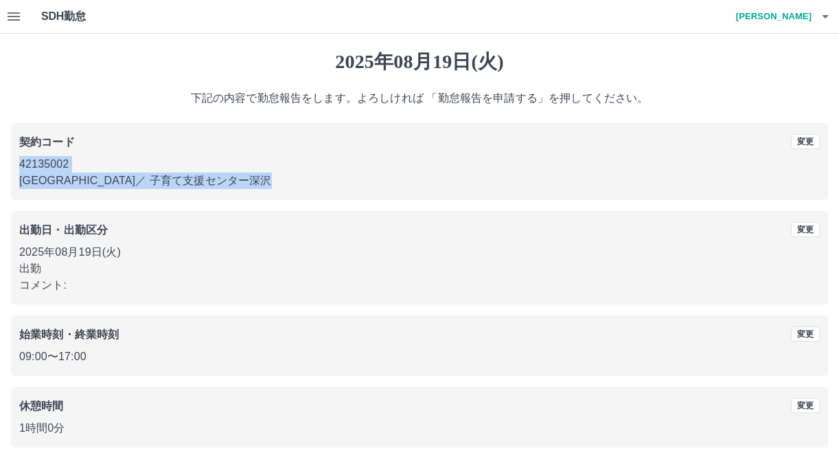
drag, startPoint x: 837, startPoint y: 148, endPoint x: 841, endPoint y: 200, distance: 52.3
click at [839, 200] on html "SDH勤怠 [PERSON_NAME] [DATE] 下記の内容で勤怠報告をします。よろしければ 「勤怠報告を申請する」を押してください。 契約コード 変更 …" at bounding box center [419, 257] width 839 height 515
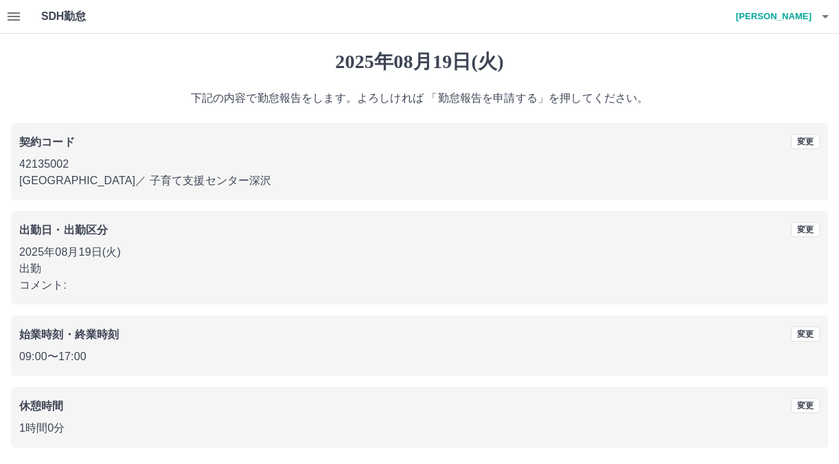
click at [765, 95] on p "下記の内容で勤怠報告をします。よろしければ 「勤怠報告を申請する」を押してください。" at bounding box center [419, 98] width 817 height 16
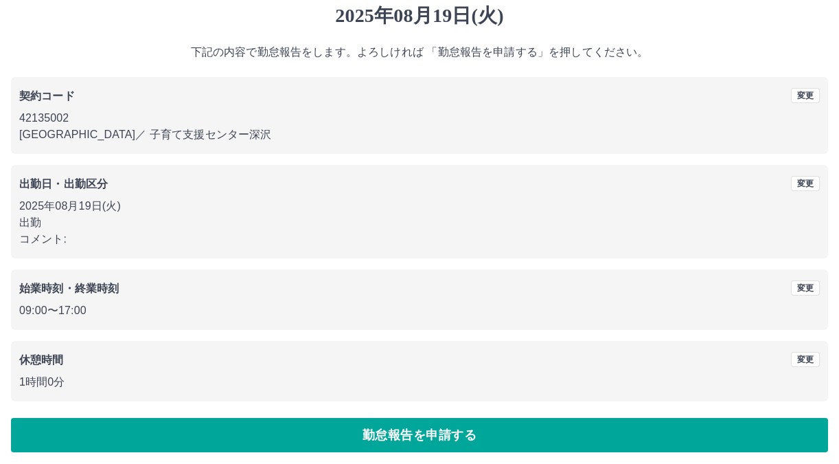
scroll to position [49, 0]
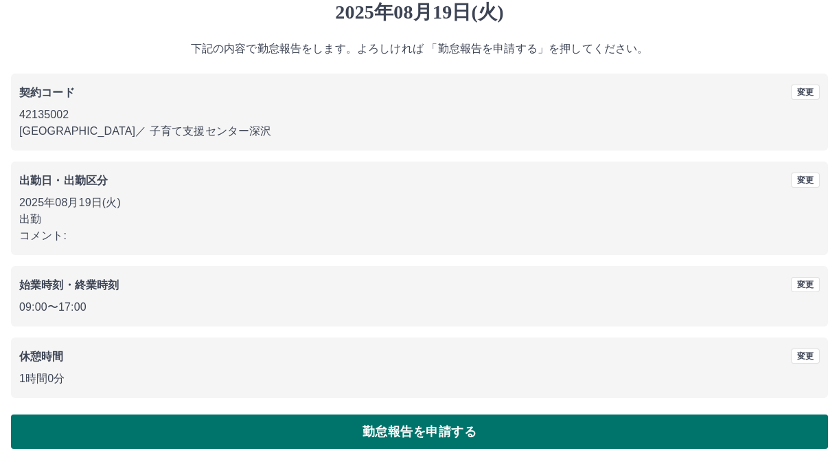
click at [362, 426] on button "勤怠報告を申請する" at bounding box center [419, 431] width 817 height 34
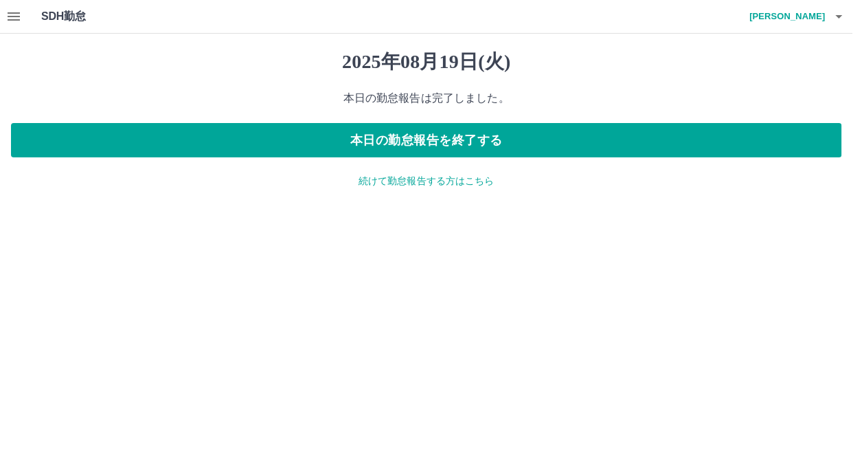
click at [372, 183] on p "続けて勤怠報告する方はこちら" at bounding box center [426, 181] width 831 height 14
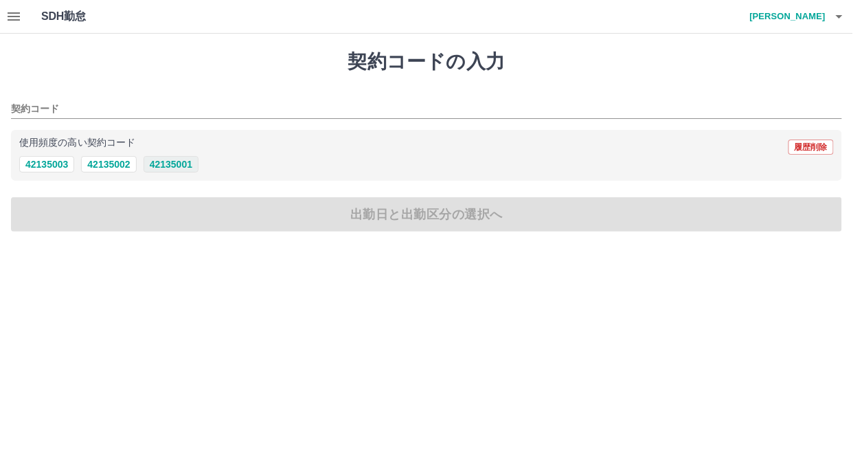
click at [181, 161] on button "42135001" at bounding box center [171, 164] width 55 height 16
type input "********"
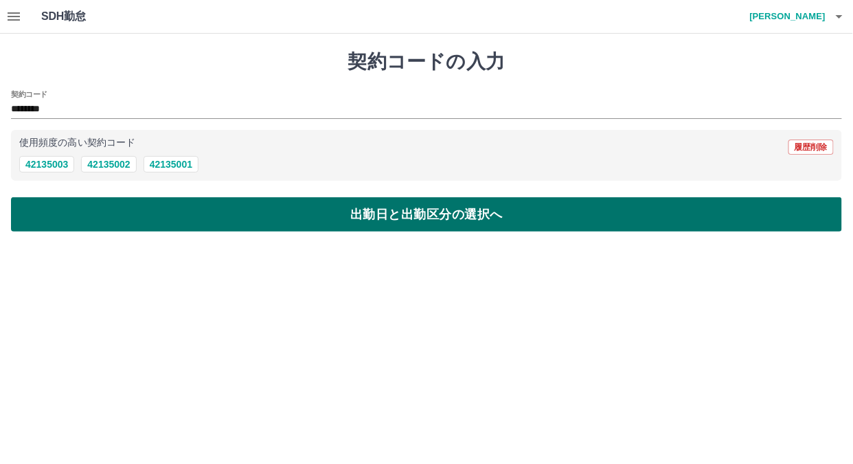
click at [181, 210] on button "出勤日と出勤区分の選択へ" at bounding box center [426, 214] width 831 height 34
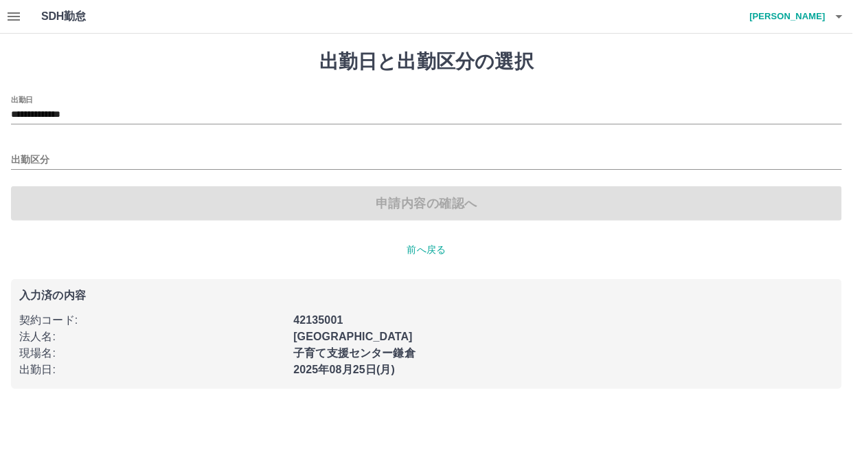
click at [114, 150] on div "出勤区分" at bounding box center [426, 155] width 831 height 29
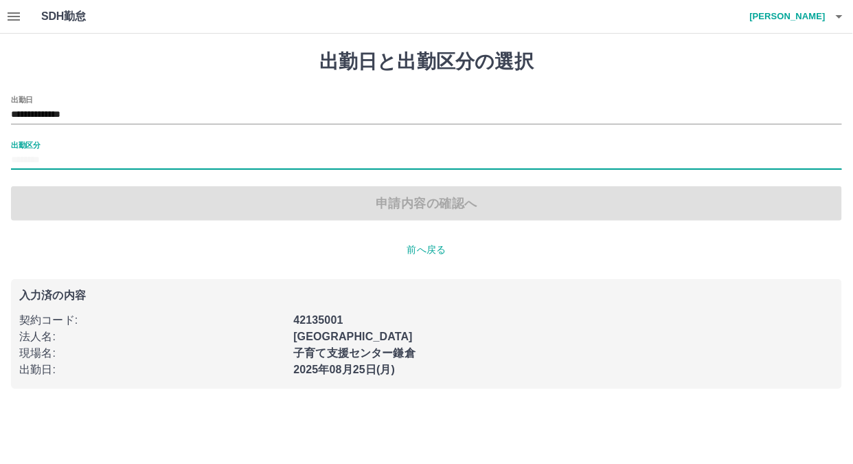
click at [70, 150] on div "出勤区分" at bounding box center [426, 155] width 831 height 29
click at [29, 157] on input "出勤区分" at bounding box center [426, 160] width 831 height 17
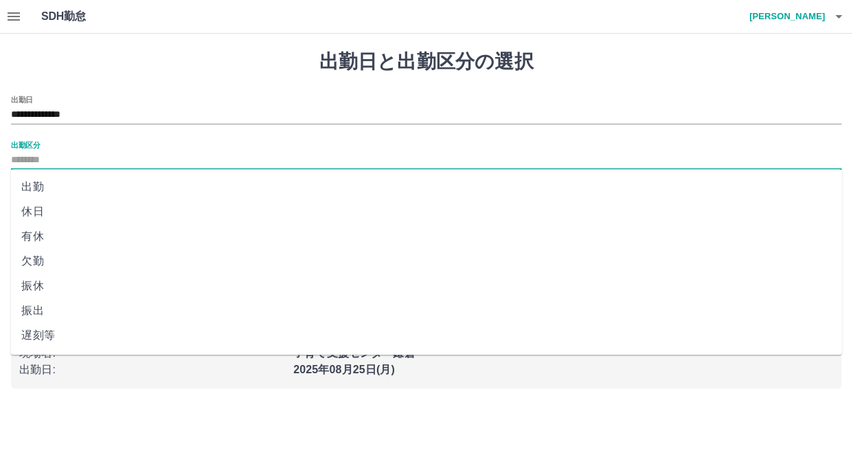
click at [34, 287] on li "振休" at bounding box center [426, 285] width 832 height 25
type input "**"
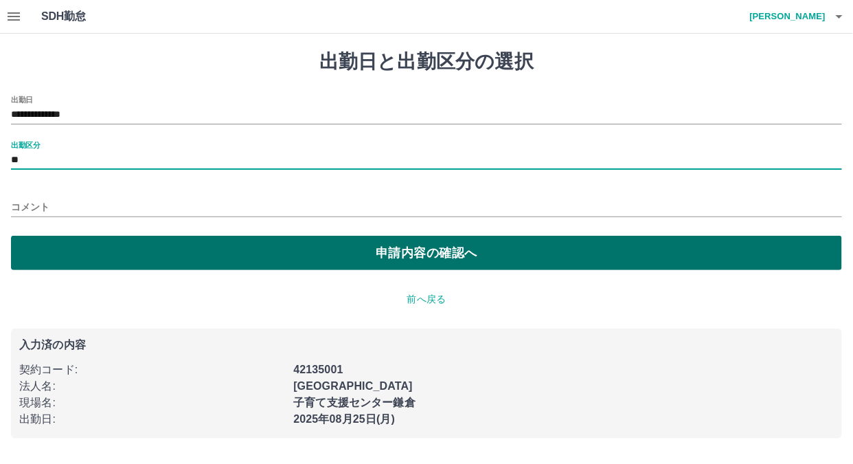
click at [61, 236] on button "申請内容の確認へ" at bounding box center [426, 253] width 831 height 34
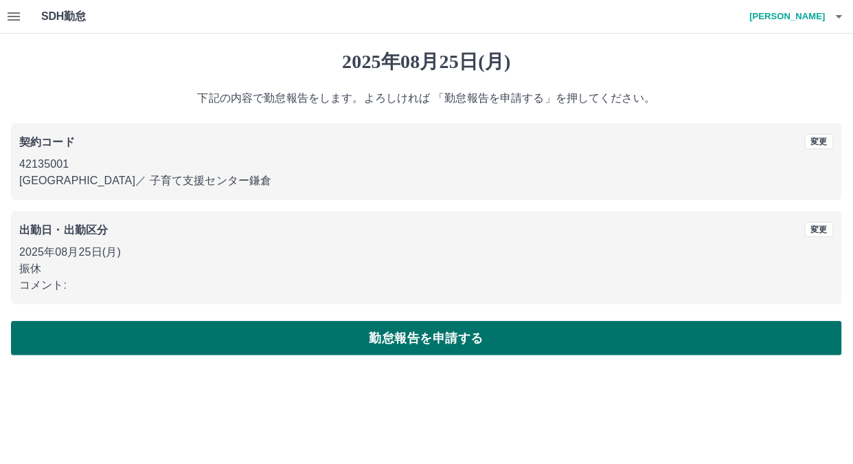
click at [69, 343] on button "勤怠報告を申請する" at bounding box center [426, 338] width 831 height 34
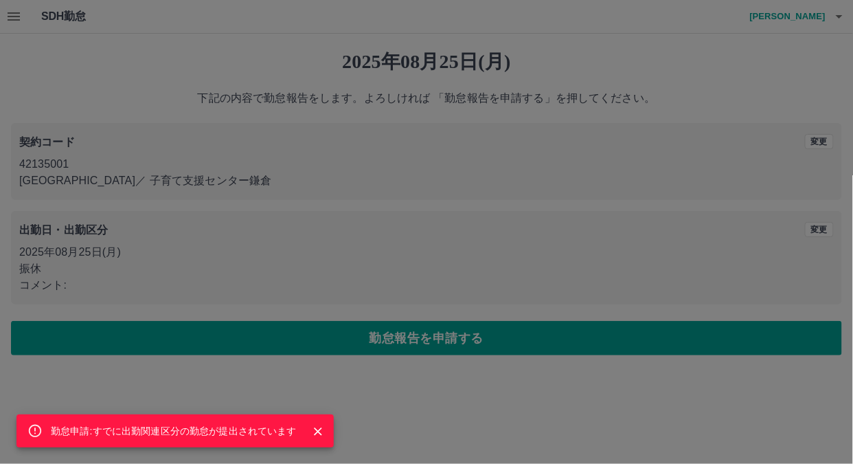
click at [127, 336] on div "勤怠申請:すでに出勤関連区分の勤怠が提出されています" at bounding box center [426, 232] width 853 height 464
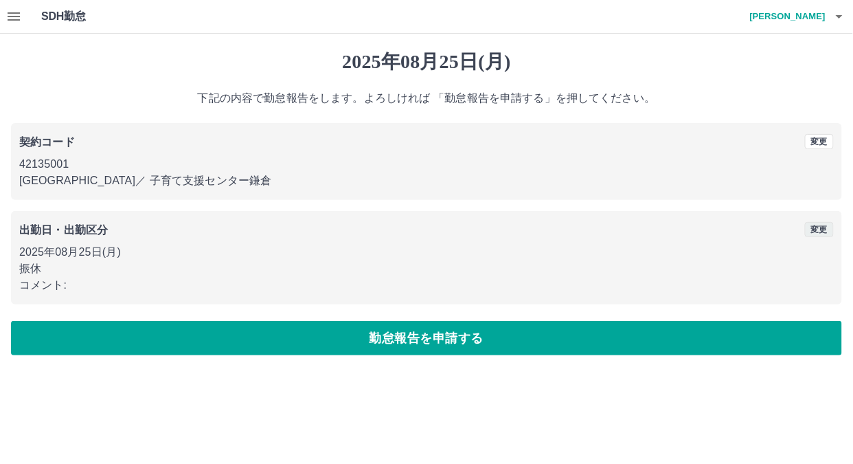
click at [822, 229] on button "変更" at bounding box center [819, 229] width 29 height 15
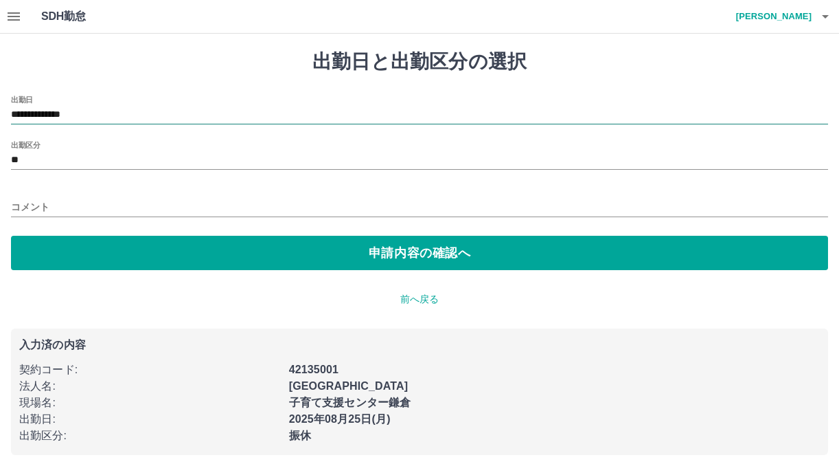
click at [111, 111] on input "**********" at bounding box center [419, 114] width 817 height 17
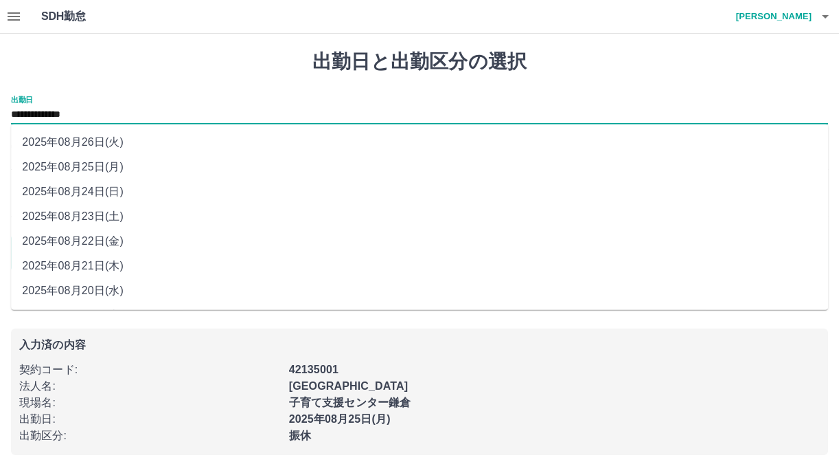
click at [97, 285] on li "2025年08月20日(水)" at bounding box center [419, 290] width 817 height 25
type input "**********"
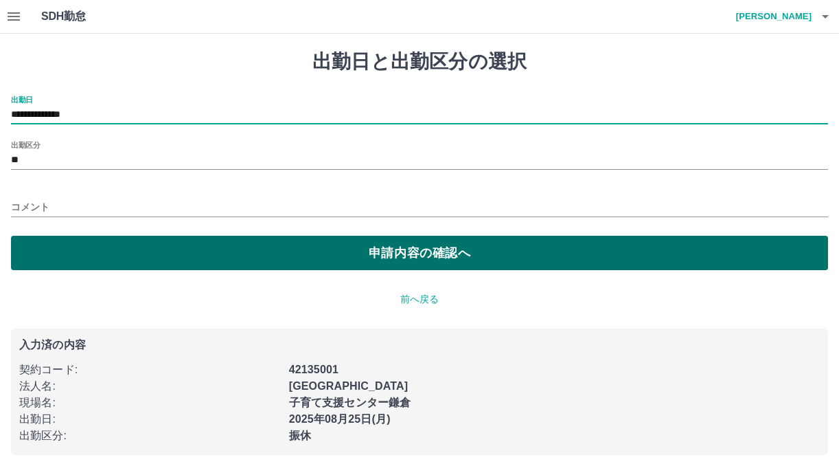
click at [107, 242] on button "申請内容の確認へ" at bounding box center [419, 253] width 817 height 34
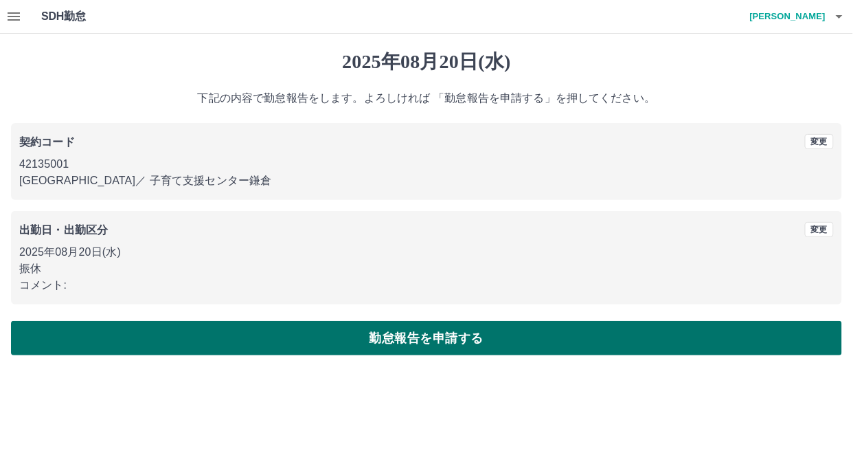
click at [120, 329] on button "勤怠報告を申請する" at bounding box center [426, 338] width 831 height 34
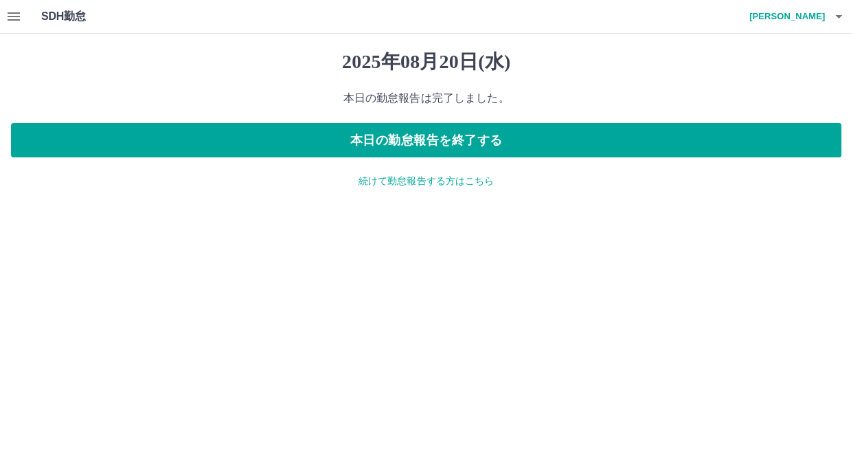
click at [363, 181] on p "続けて勤怠報告する方はこちら" at bounding box center [426, 181] width 831 height 14
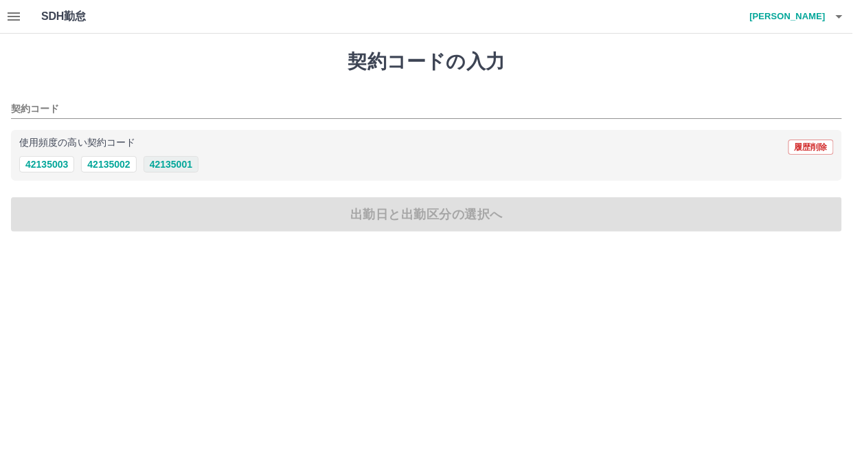
click at [174, 165] on button "42135001" at bounding box center [171, 164] width 55 height 16
type input "********"
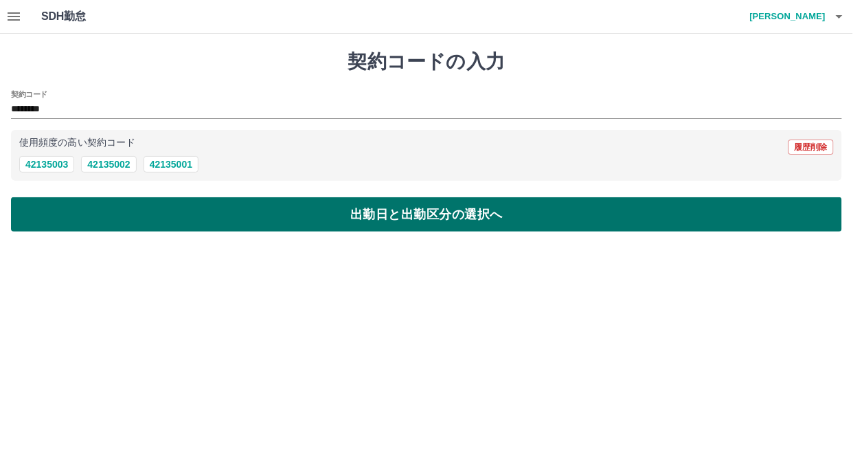
click at [165, 208] on button "出勤日と出勤区分の選択へ" at bounding box center [426, 214] width 831 height 34
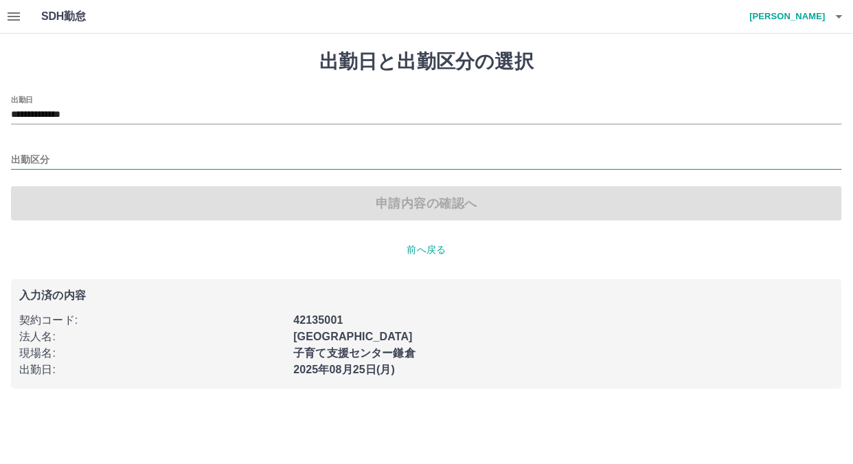
click at [87, 160] on input "出勤区分" at bounding box center [426, 160] width 831 height 17
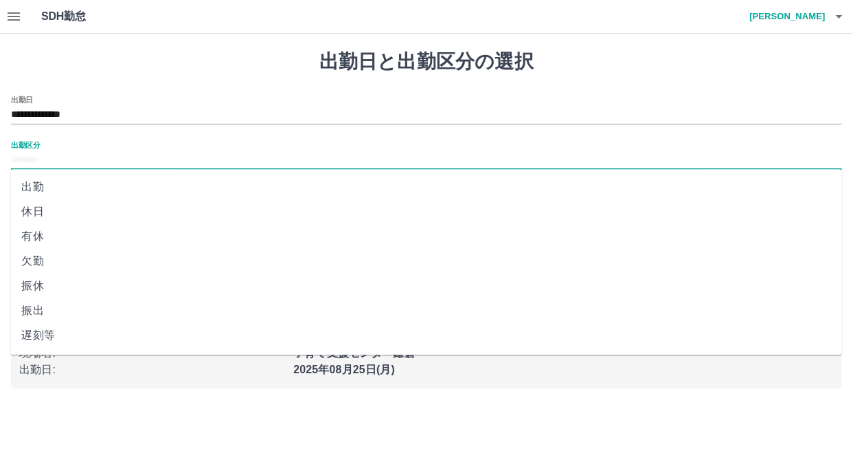
click at [40, 289] on li "振休" at bounding box center [426, 285] width 832 height 25
type input "**"
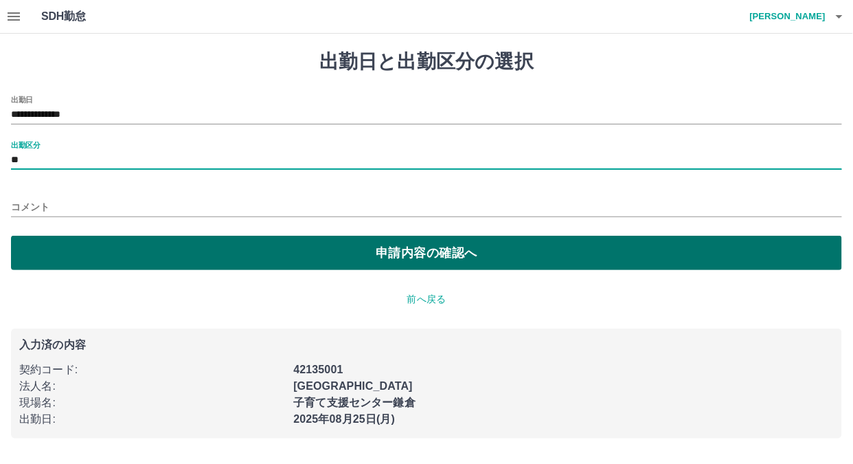
click at [70, 260] on button "申請内容の確認へ" at bounding box center [426, 253] width 831 height 34
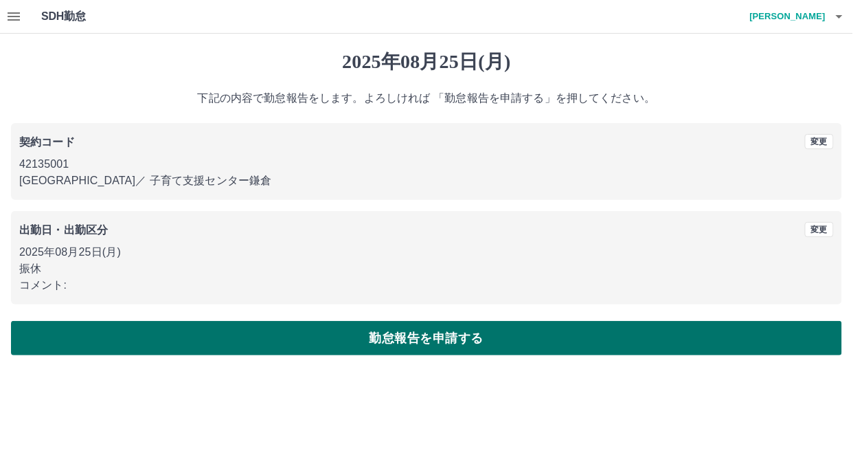
click at [65, 331] on button "勤怠報告を申請する" at bounding box center [426, 338] width 831 height 34
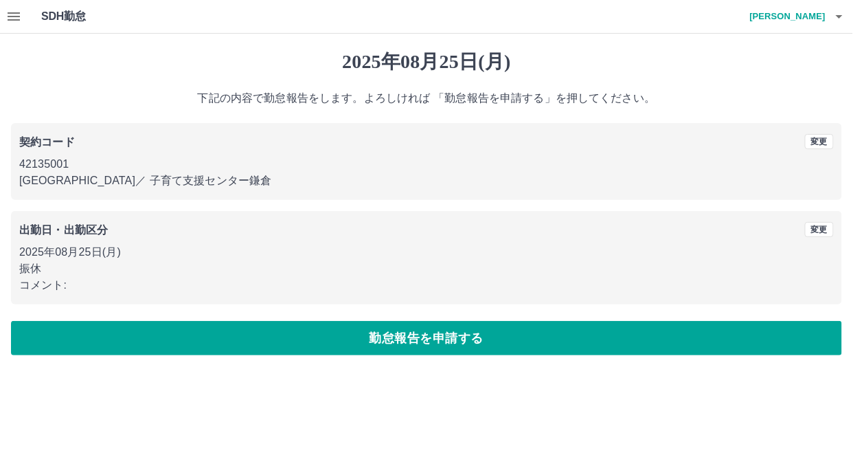
click at [426, 319] on div "勤怠申請:すでに出勤関連区分の勤怠が提出されています [DATE] 下記の内容で勤怠報告をします。よろしければ 「勤怠報告を申請する」を押してください。 契約…" at bounding box center [426, 203] width 853 height 338
click at [817, 230] on button "変更" at bounding box center [819, 229] width 29 height 15
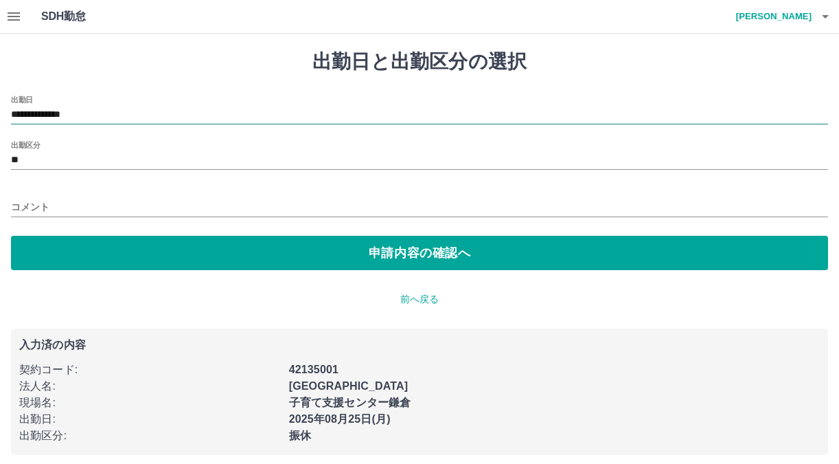
click at [111, 111] on input "**********" at bounding box center [419, 114] width 817 height 17
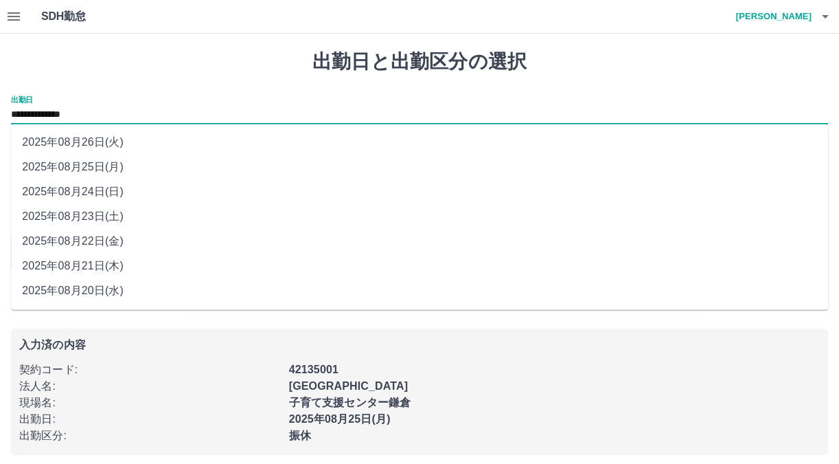
click at [93, 267] on li "2025年08月21日(木)" at bounding box center [419, 265] width 817 height 25
type input "**********"
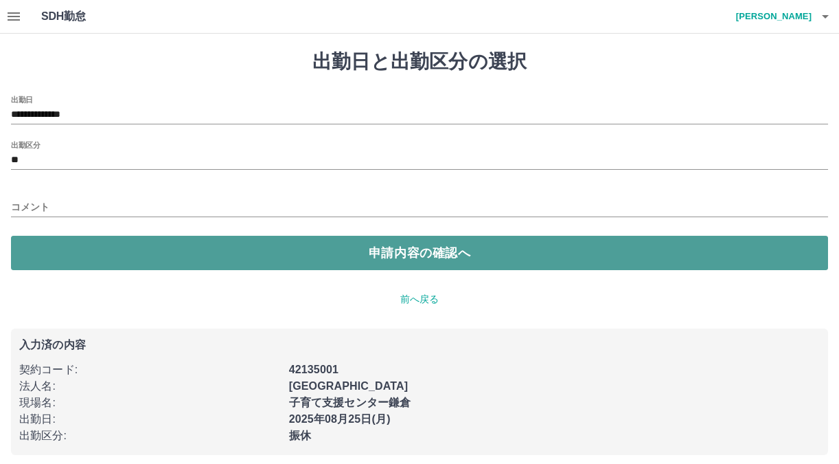
click at [93, 267] on button "申請内容の確認へ" at bounding box center [419, 253] width 817 height 34
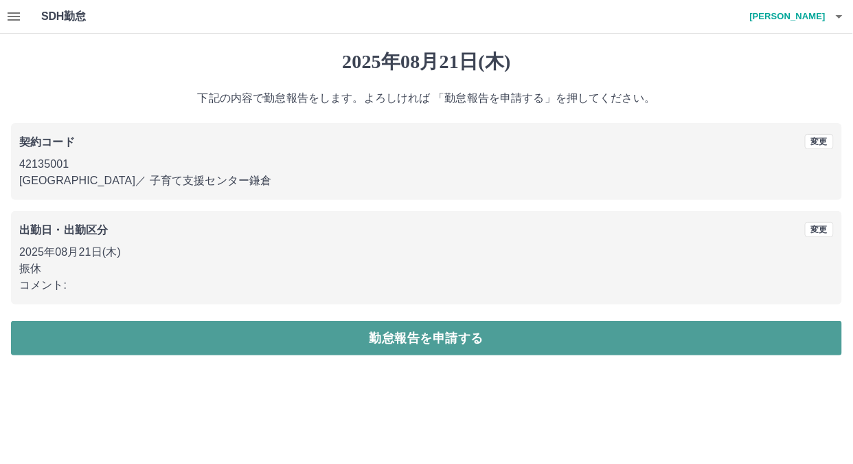
click at [84, 337] on button "勤怠報告を申請する" at bounding box center [426, 338] width 831 height 34
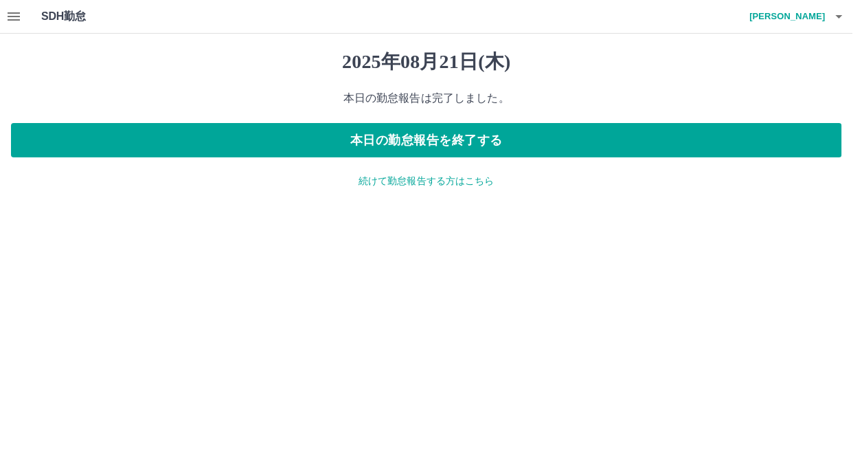
click at [399, 179] on p "続けて勤怠報告する方はこちら" at bounding box center [426, 181] width 831 height 14
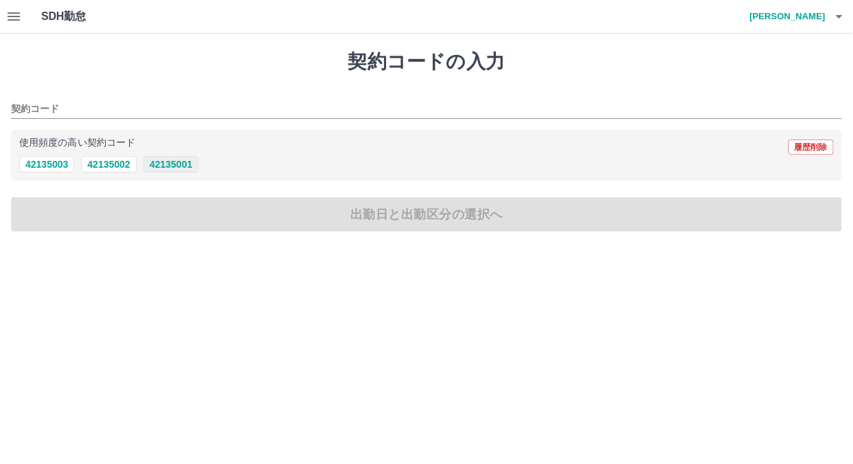
click at [181, 166] on button "42135001" at bounding box center [171, 164] width 55 height 16
type input "********"
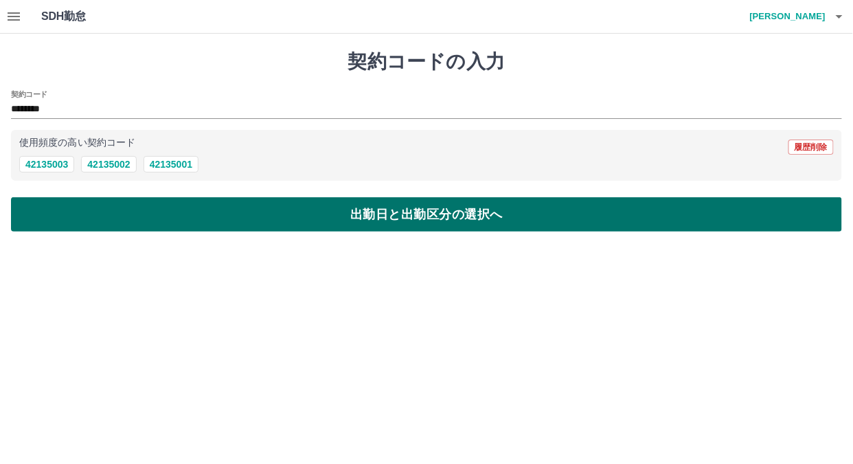
click at [177, 212] on button "出勤日と出勤区分の選択へ" at bounding box center [426, 214] width 831 height 34
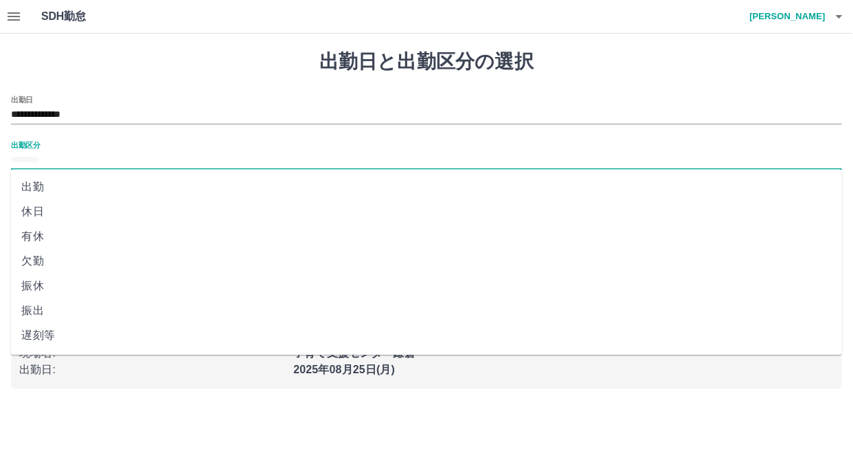
click at [111, 159] on input "出勤区分" at bounding box center [426, 160] width 831 height 17
click at [45, 289] on li "振休" at bounding box center [426, 285] width 832 height 25
type input "**"
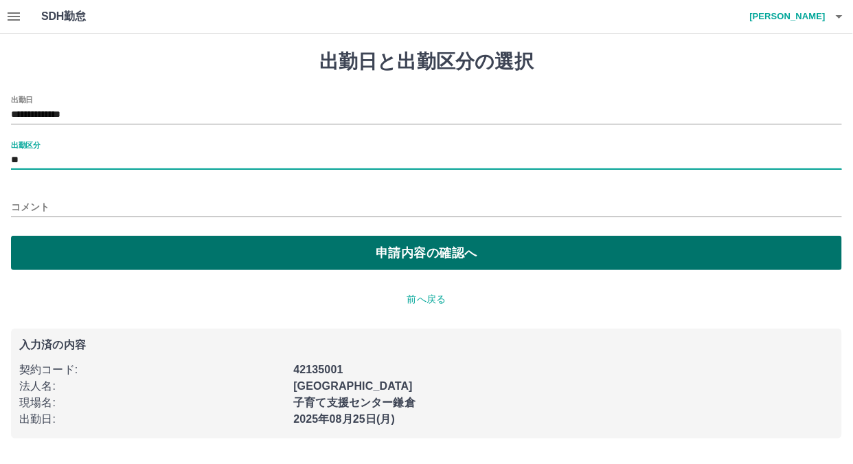
click at [58, 255] on button "申請内容の確認へ" at bounding box center [426, 253] width 831 height 34
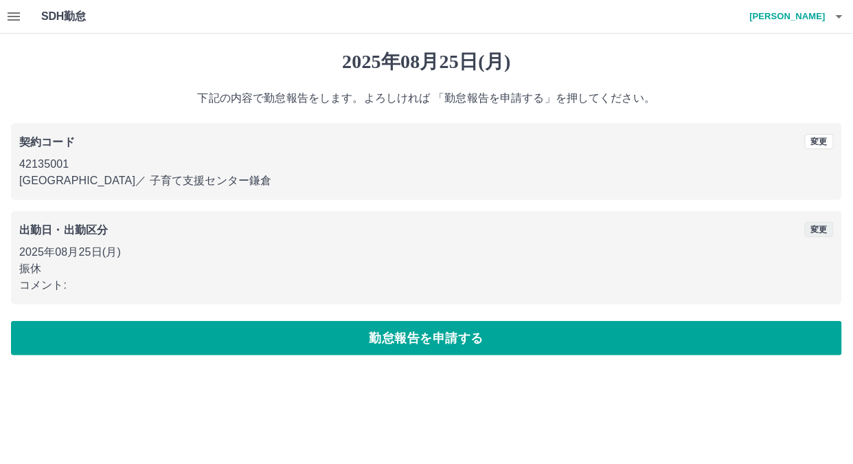
click at [822, 234] on button "変更" at bounding box center [819, 229] width 29 height 15
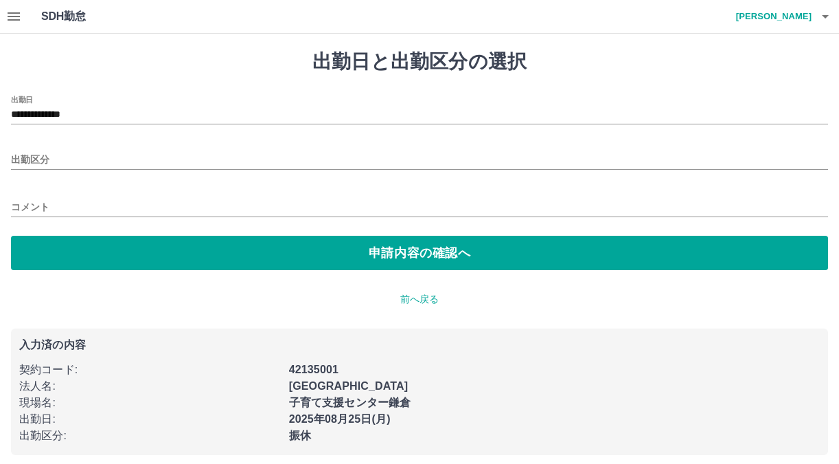
type input "**"
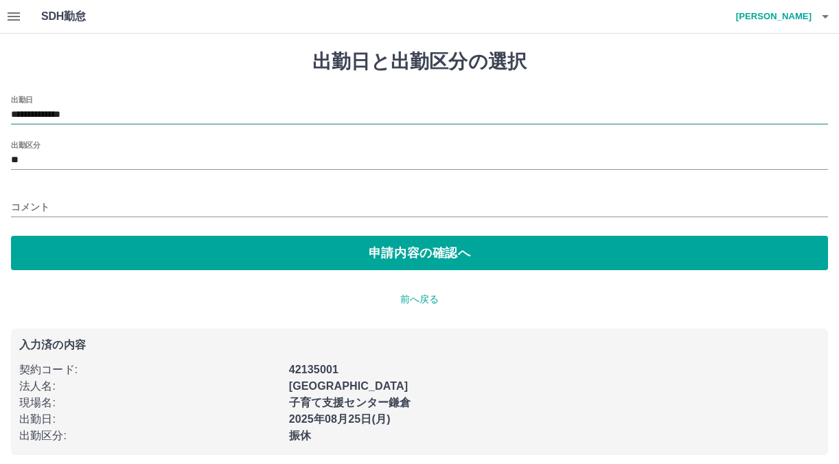
click at [119, 113] on input "**********" at bounding box center [419, 114] width 817 height 17
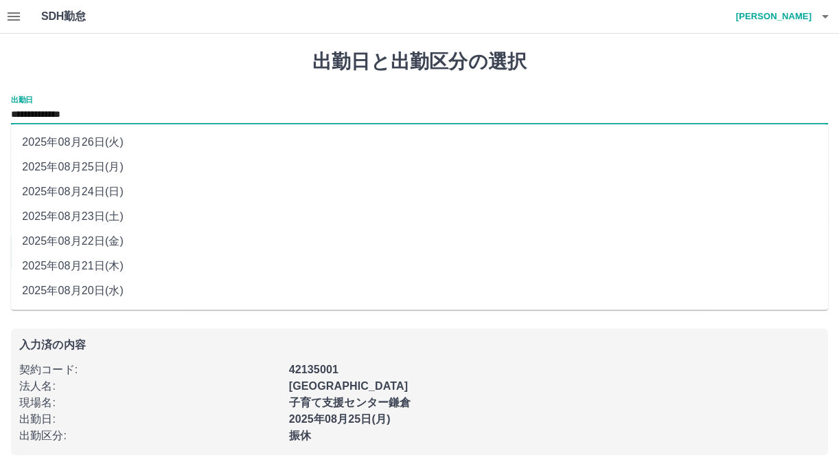
click at [109, 238] on li "2025年08月22日(金)" at bounding box center [419, 241] width 817 height 25
type input "**********"
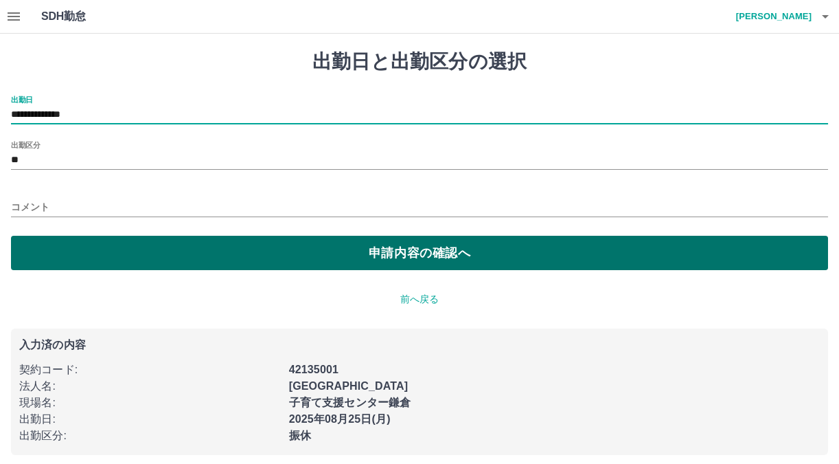
click at [104, 258] on button "申請内容の確認へ" at bounding box center [419, 253] width 817 height 34
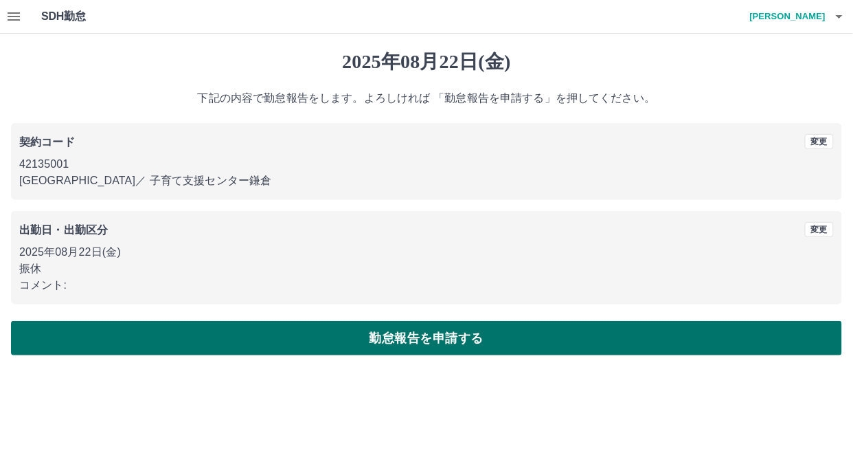
click at [95, 331] on button "勤怠報告を申請する" at bounding box center [426, 338] width 831 height 34
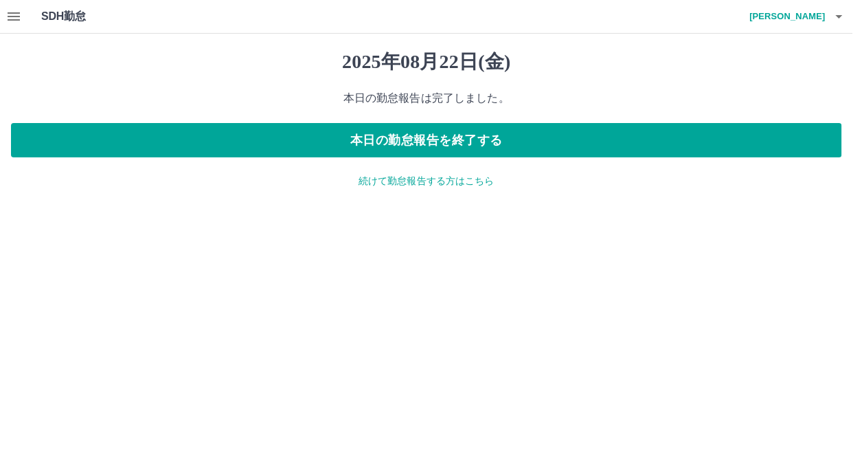
click at [373, 184] on p "続けて勤怠報告する方はこちら" at bounding box center [426, 181] width 831 height 14
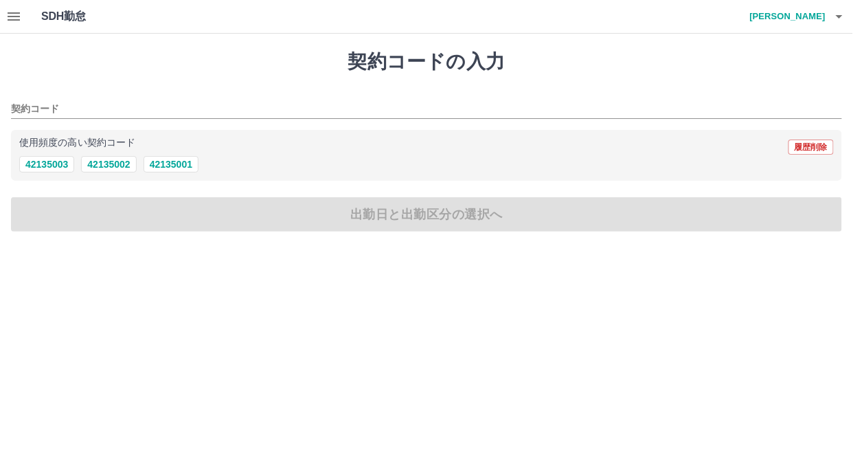
click at [139, 248] on html "SDH勤怠 [PERSON_NAME] 契約コードの入力 契約コード 使用頻度の高い契約コード 履歴削除 42135003 42135002 42135001…" at bounding box center [426, 124] width 853 height 248
click at [17, 21] on icon "button" at bounding box center [13, 16] width 16 height 16
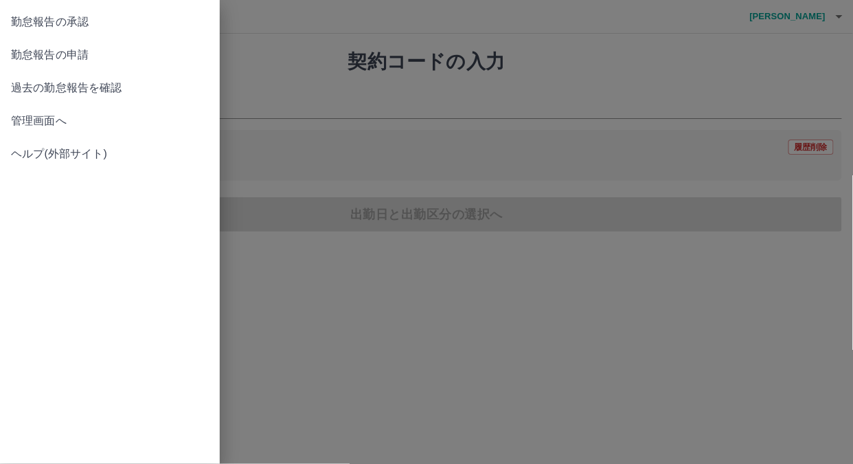
click at [25, 122] on span "管理画面へ" at bounding box center [110, 121] width 198 height 16
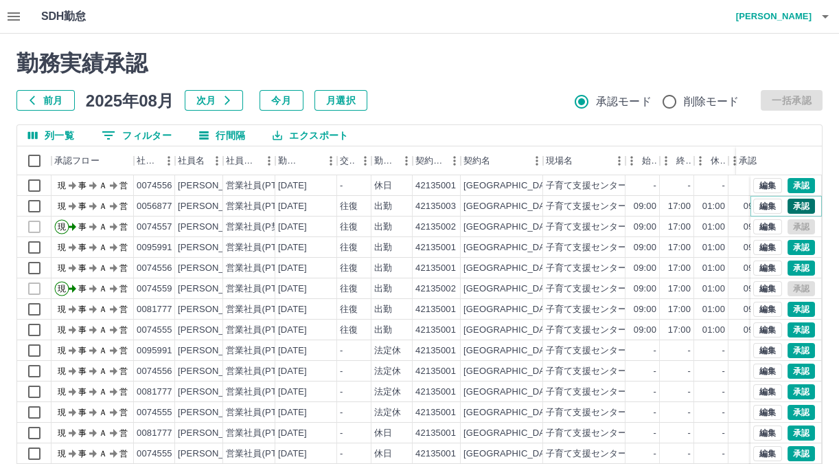
click at [788, 204] on button "承認" at bounding box center [801, 206] width 27 height 15
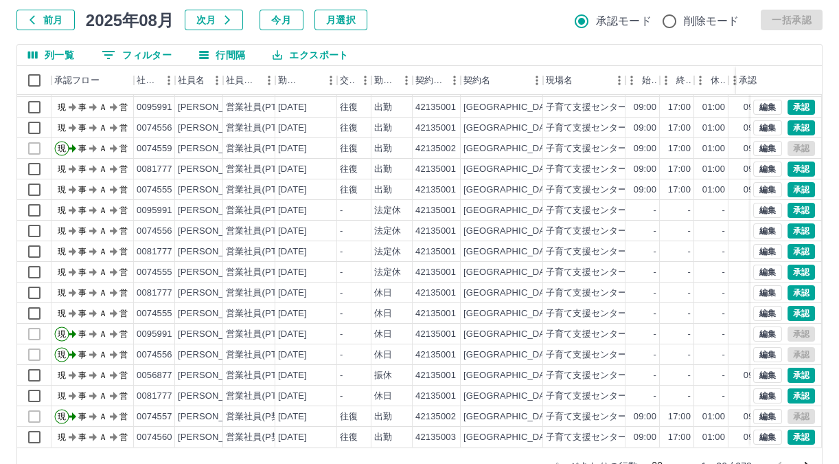
scroll to position [65, 0]
click at [788, 368] on button "承認" at bounding box center [801, 375] width 27 height 15
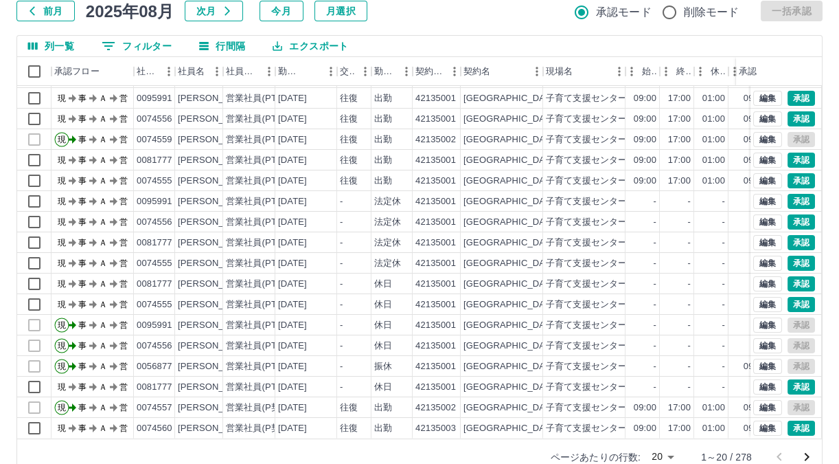
scroll to position [116, 0]
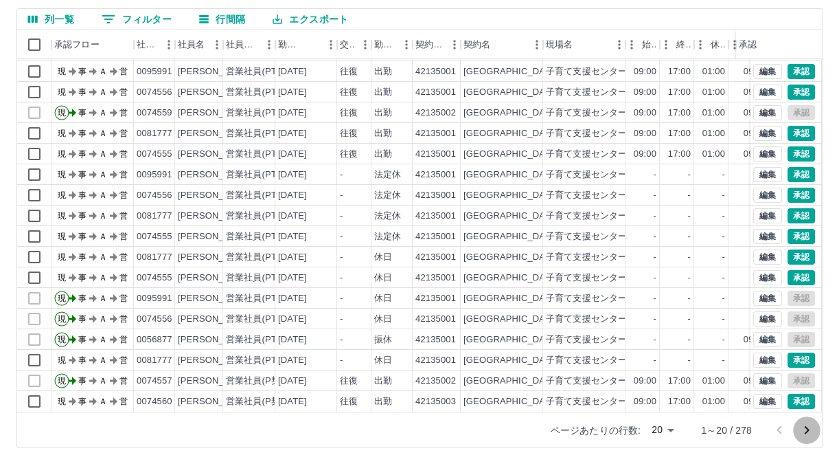
click at [805, 426] on icon "次のページへ" at bounding box center [807, 430] width 5 height 8
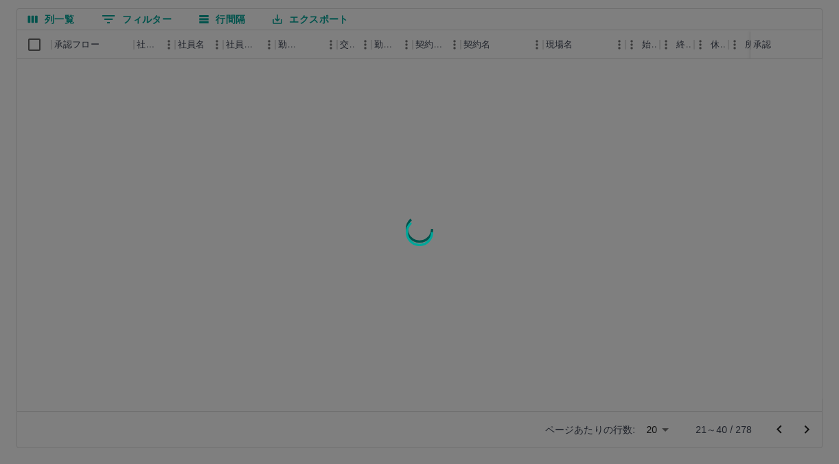
scroll to position [0, 0]
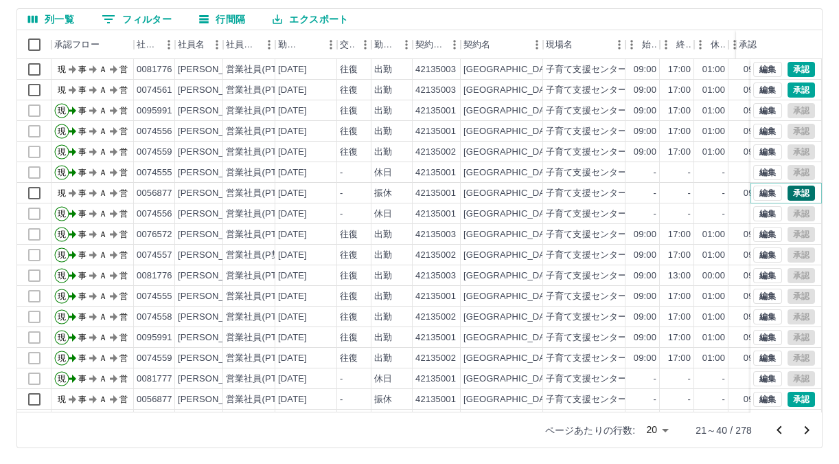
click at [788, 190] on button "承認" at bounding box center [801, 192] width 27 height 15
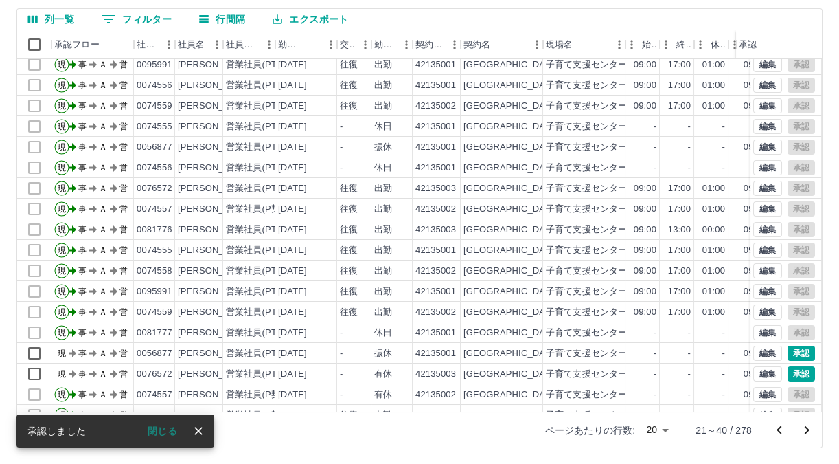
scroll to position [60, 0]
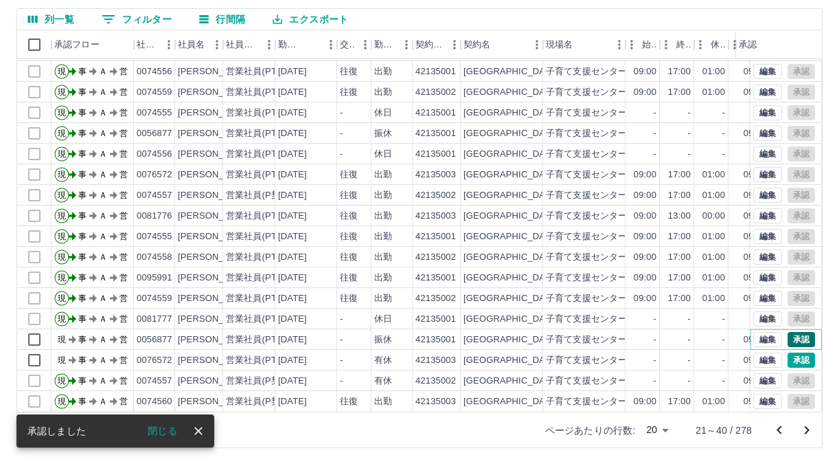
click at [788, 332] on button "承認" at bounding box center [801, 339] width 27 height 15
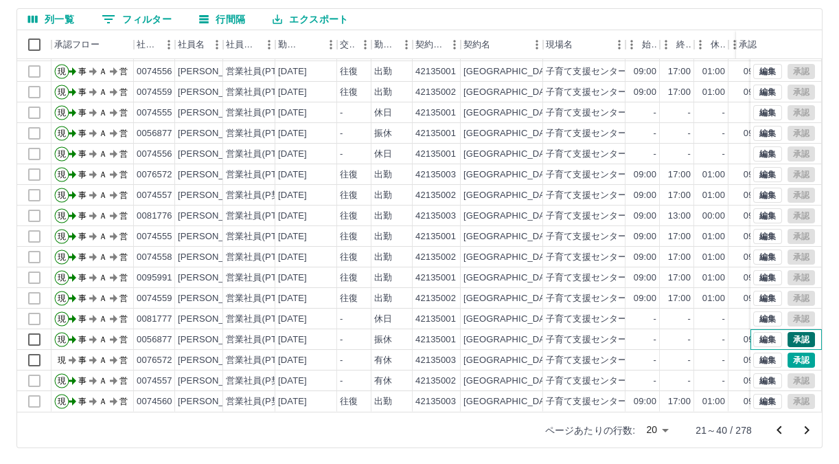
click at [788, 336] on div "編集 承認" at bounding box center [785, 339] width 62 height 15
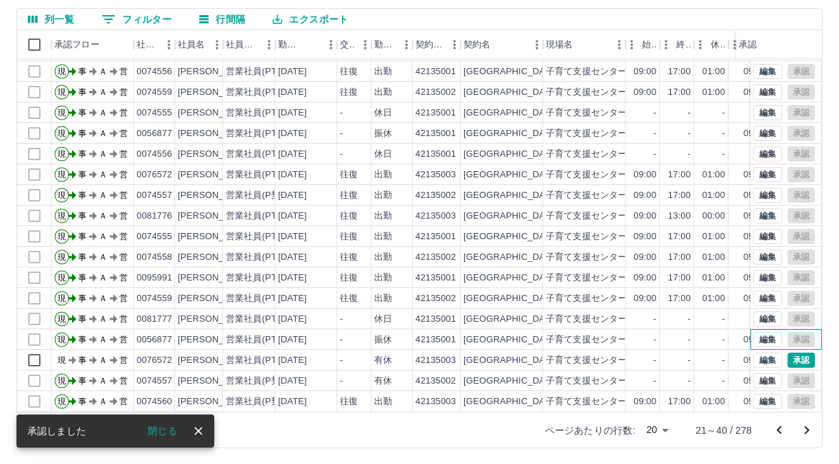
scroll to position [73, 0]
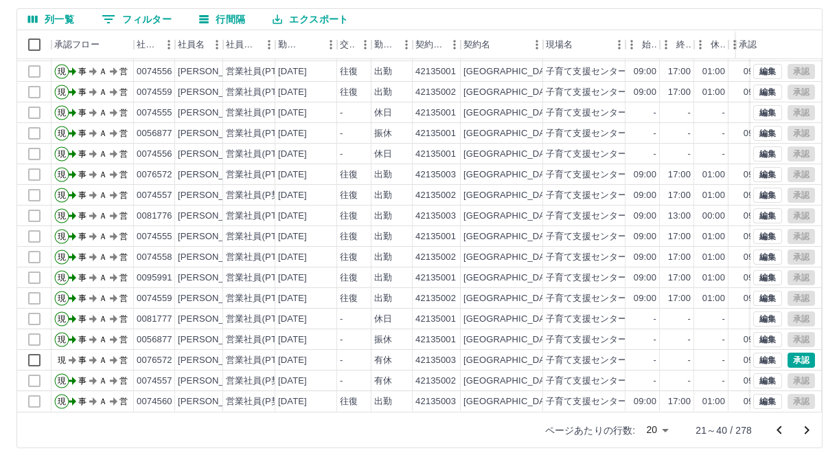
click at [807, 428] on icon "次のページへ" at bounding box center [807, 430] width 5 height 8
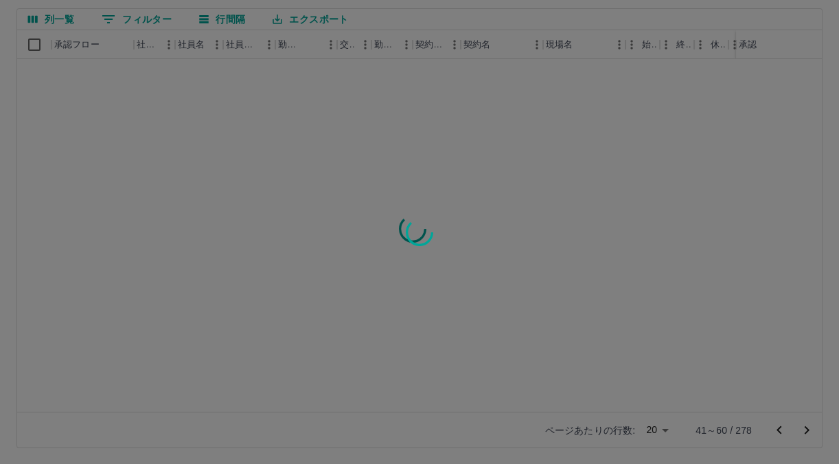
scroll to position [0, 0]
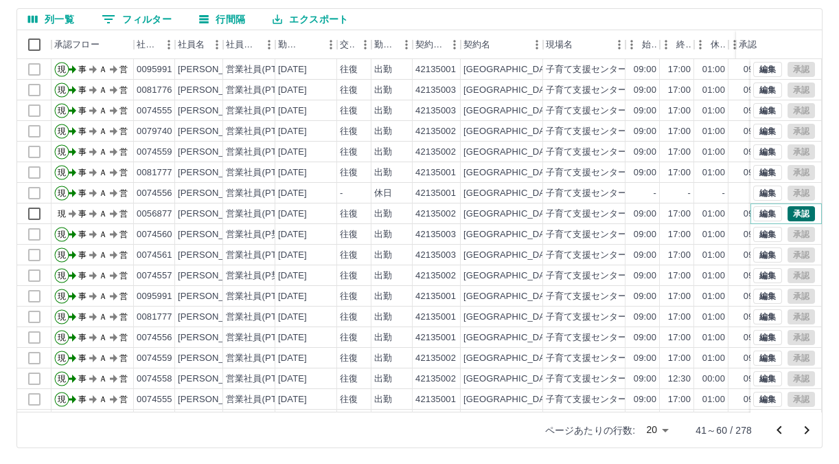
click at [791, 210] on button "承認" at bounding box center [801, 213] width 27 height 15
click at [778, 422] on icon "前のページへ" at bounding box center [779, 430] width 16 height 16
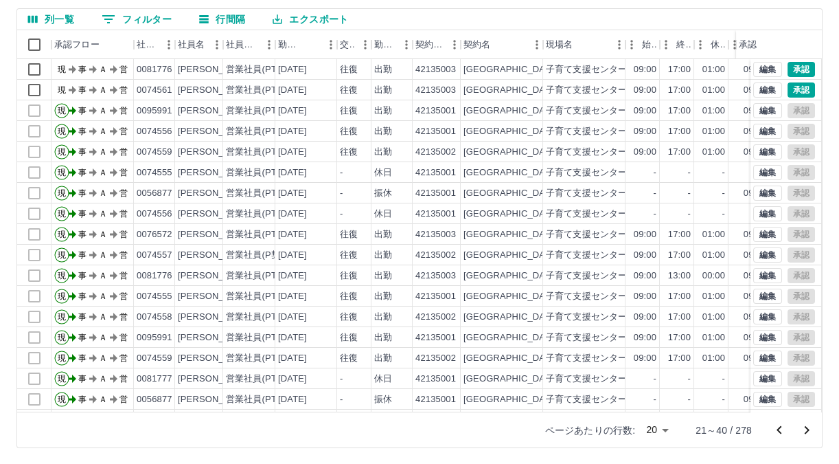
click at [780, 427] on icon "前のページへ" at bounding box center [779, 430] width 16 height 16
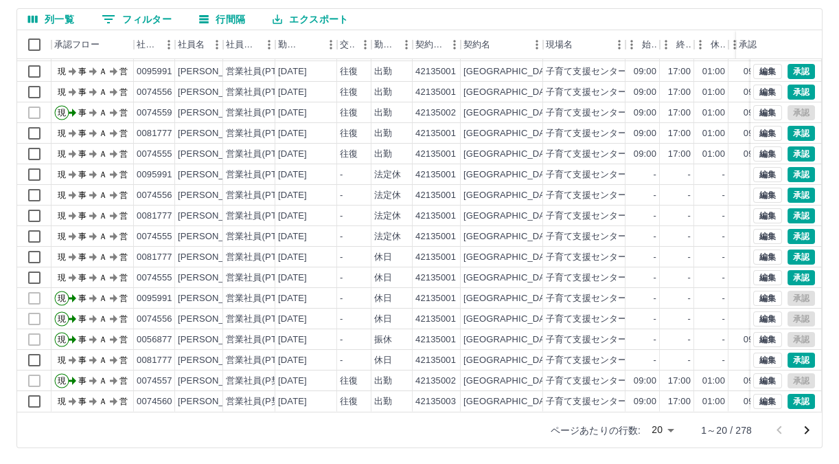
scroll to position [73, 0]
click at [805, 427] on icon "次のページへ" at bounding box center [807, 430] width 16 height 16
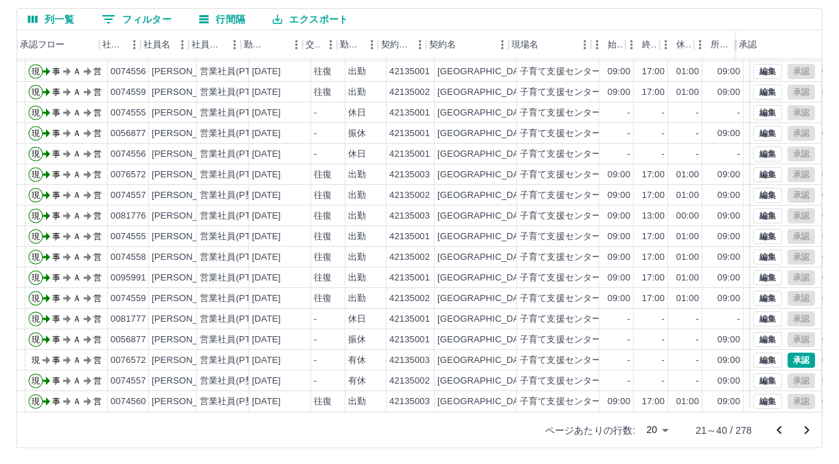
scroll to position [73, 34]
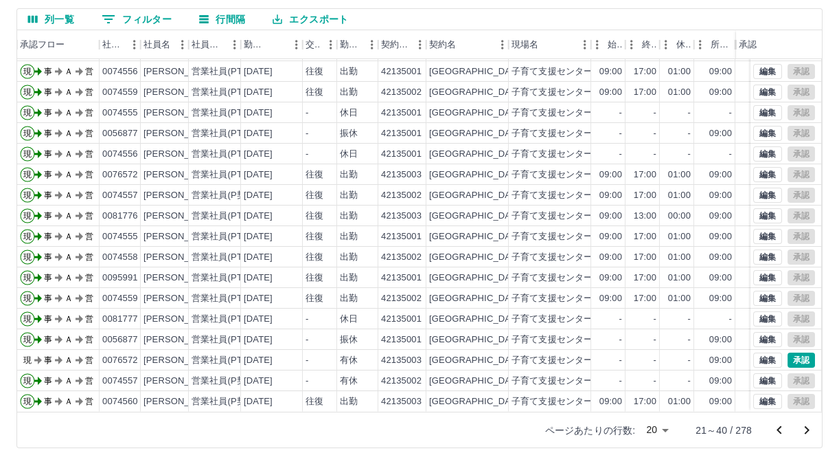
click at [804, 429] on icon "次のページへ" at bounding box center [807, 430] width 16 height 16
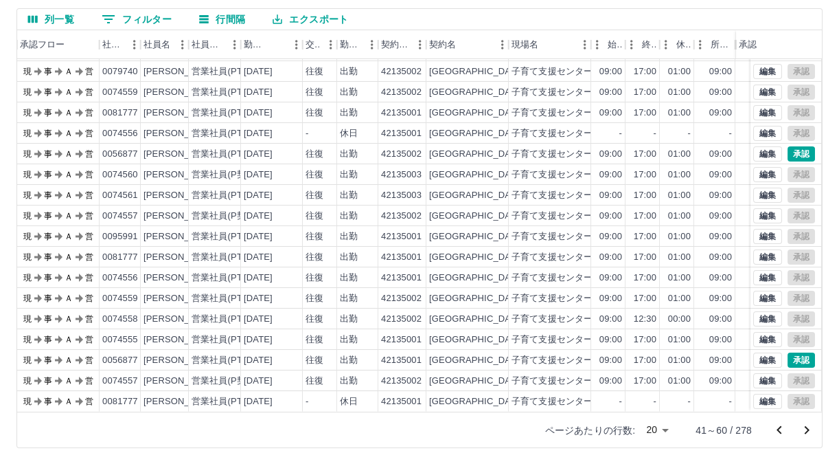
scroll to position [0, 34]
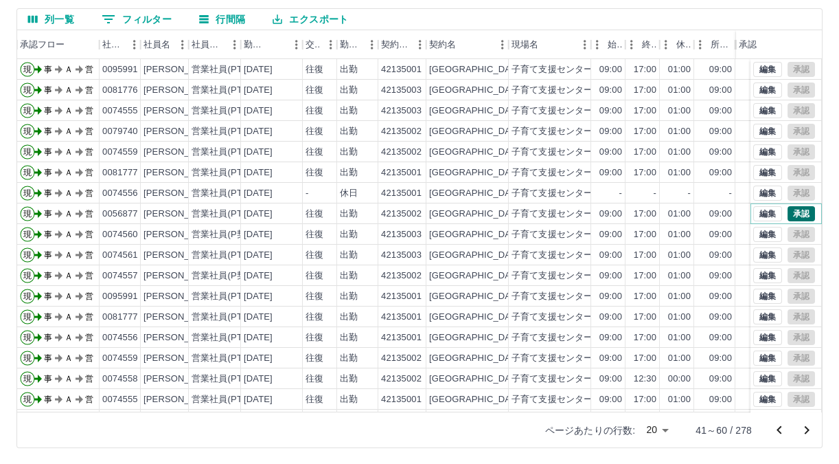
click at [790, 207] on button "承認" at bounding box center [801, 213] width 27 height 15
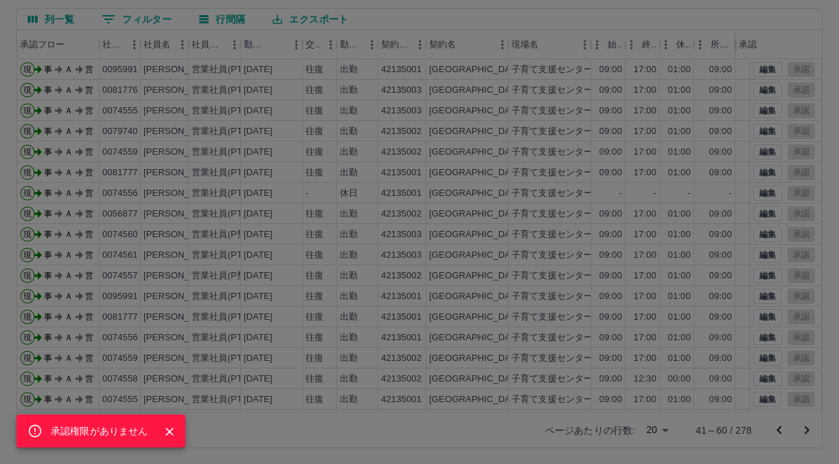
drag, startPoint x: 811, startPoint y: 218, endPoint x: 814, endPoint y: 177, distance: 40.6
click at [814, 177] on div "承認権限がありません" at bounding box center [419, 232] width 839 height 464
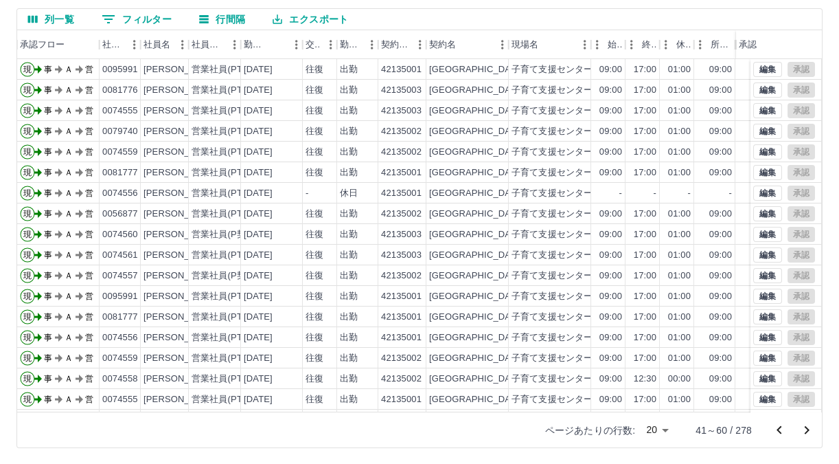
scroll to position [73, 34]
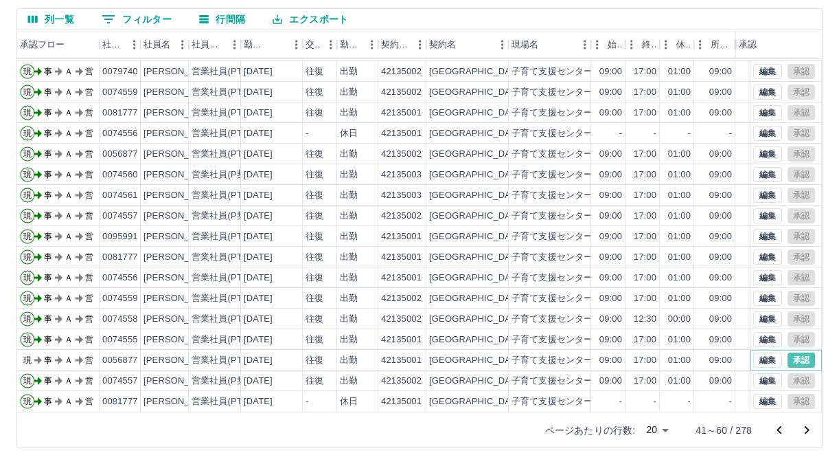
click at [788, 352] on button "承認" at bounding box center [801, 359] width 27 height 15
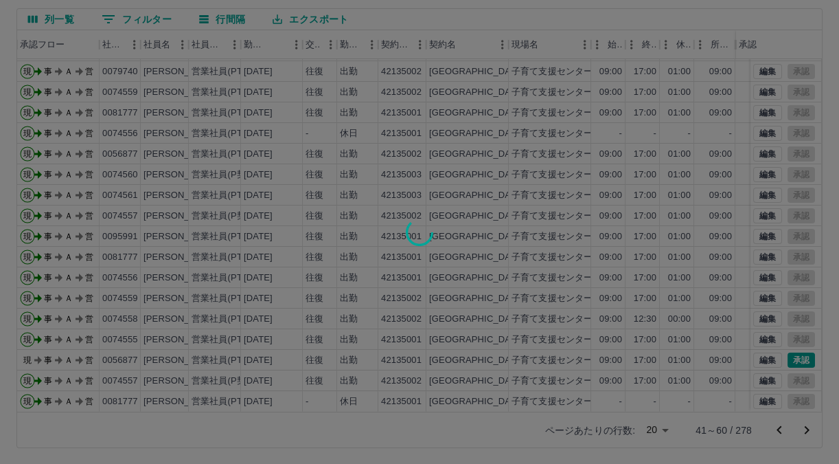
click at [785, 342] on div at bounding box center [419, 232] width 839 height 464
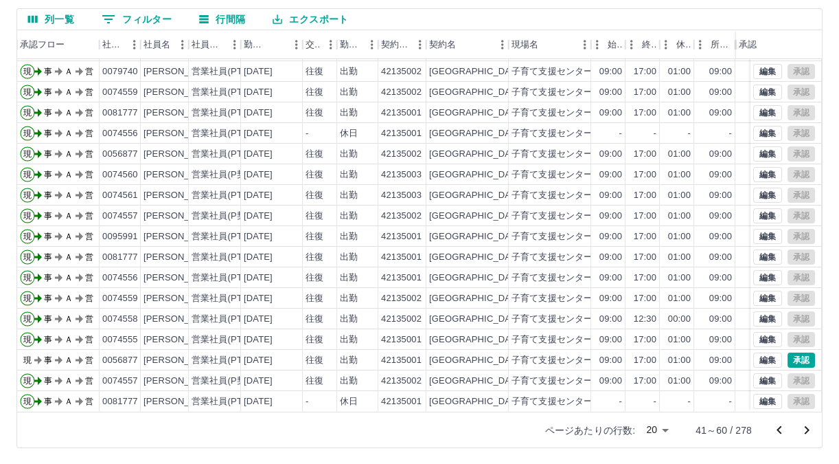
click at [785, 342] on div at bounding box center [419, 232] width 839 height 464
click at [788, 352] on button "承認" at bounding box center [801, 359] width 27 height 15
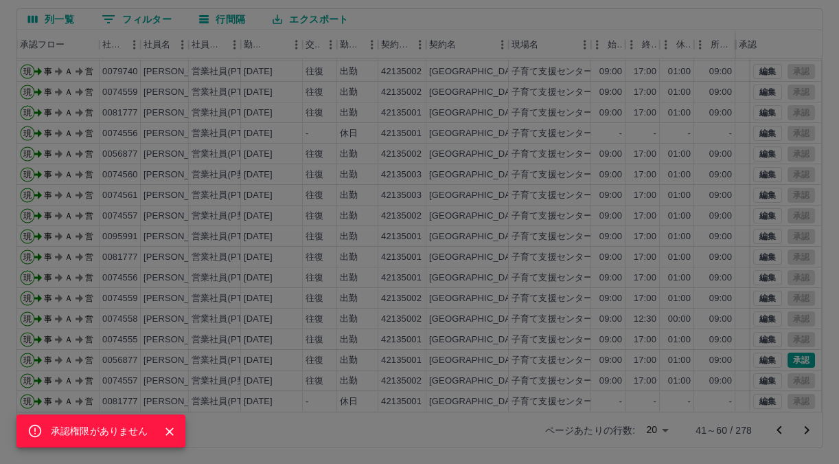
click at [815, 369] on div "承認権限がありません" at bounding box center [419, 232] width 839 height 464
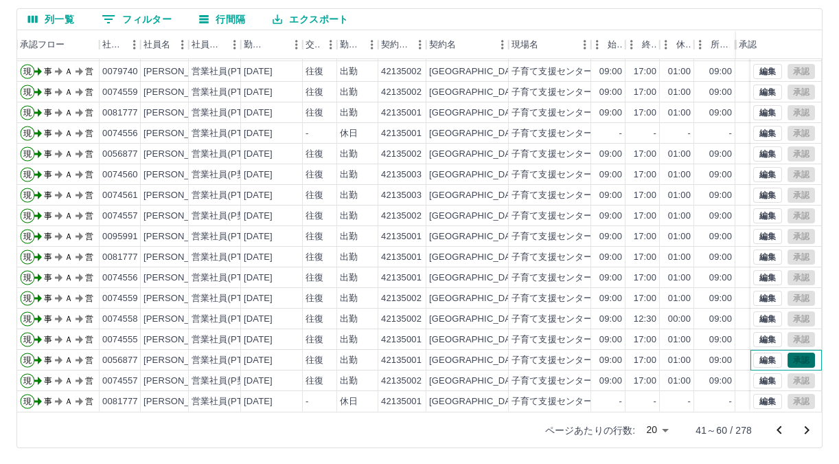
click at [791, 352] on div "編集 承認" at bounding box center [785, 359] width 62 height 15
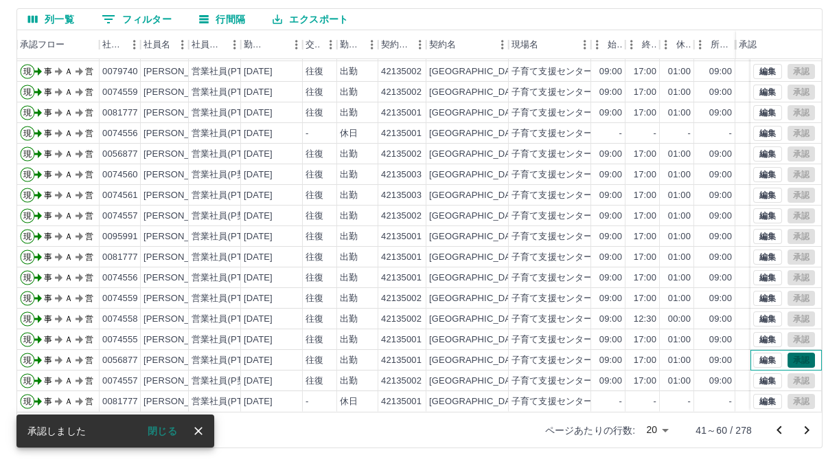
click at [791, 352] on div "編集 承認" at bounding box center [785, 359] width 62 height 15
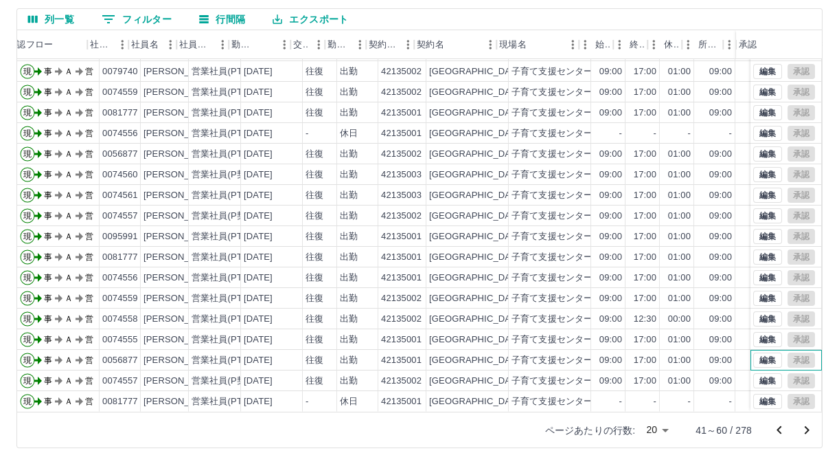
scroll to position [73, 69]
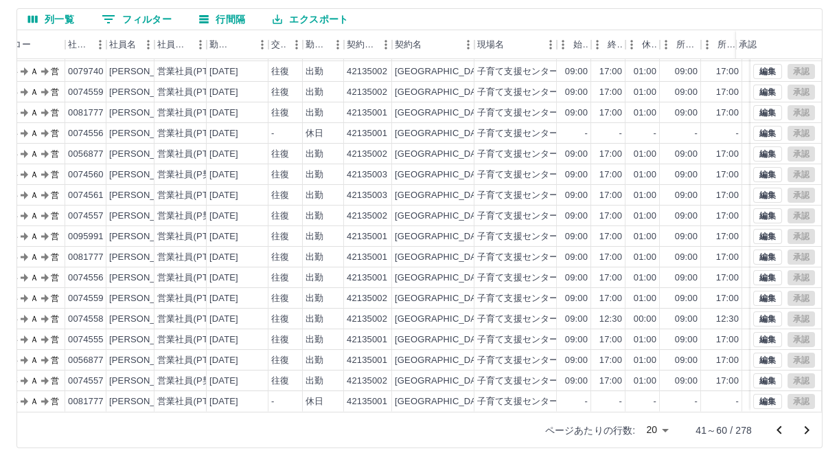
click at [808, 426] on icon "次のページへ" at bounding box center [807, 430] width 16 height 16
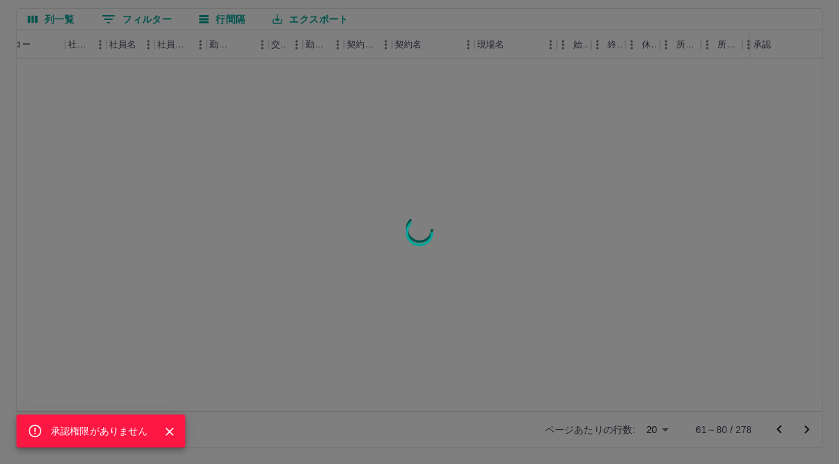
scroll to position [0, 69]
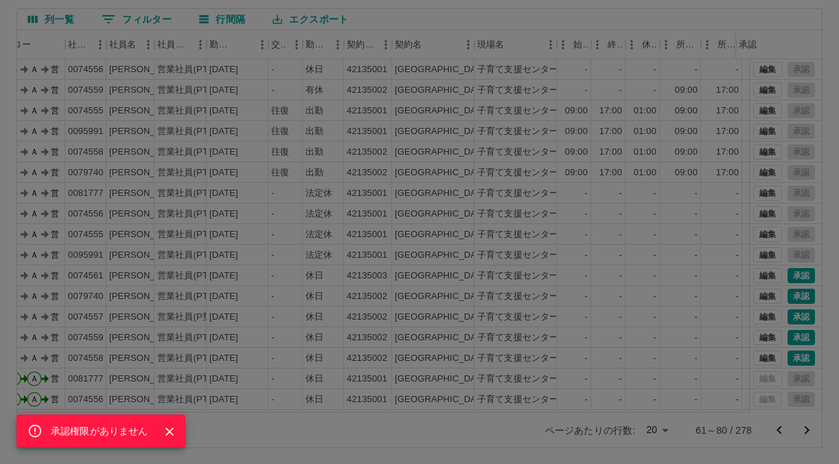
click at [815, 315] on div "承認権限がありません" at bounding box center [419, 232] width 839 height 464
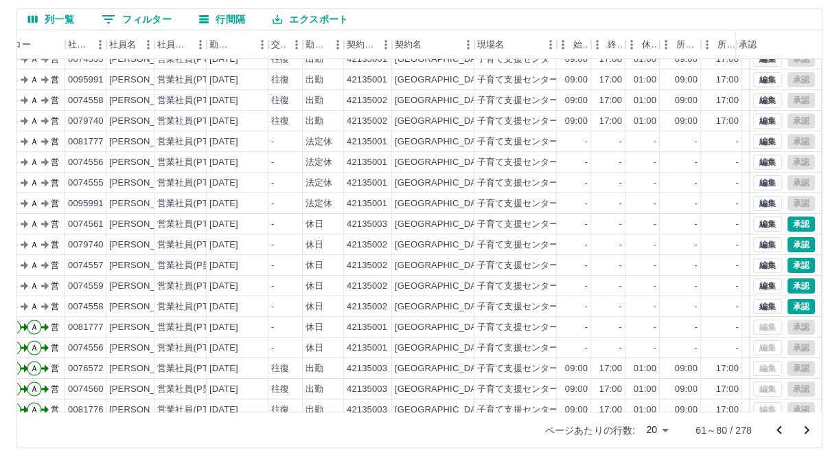
scroll to position [73, 69]
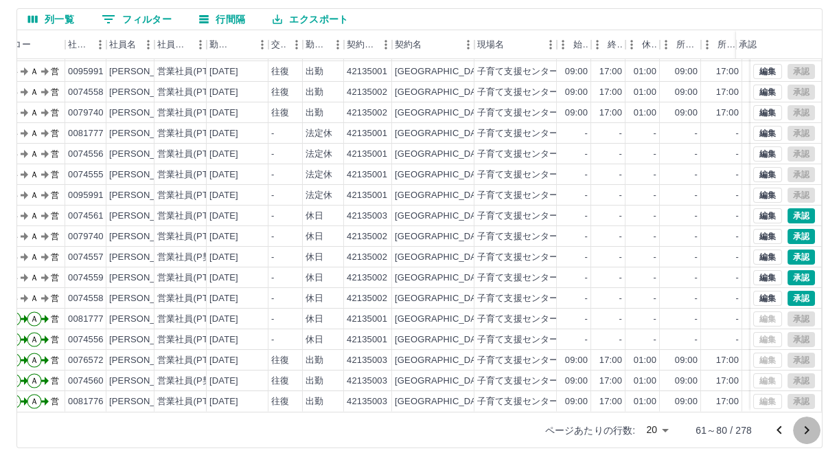
click at [804, 424] on icon "次のページへ" at bounding box center [807, 430] width 16 height 16
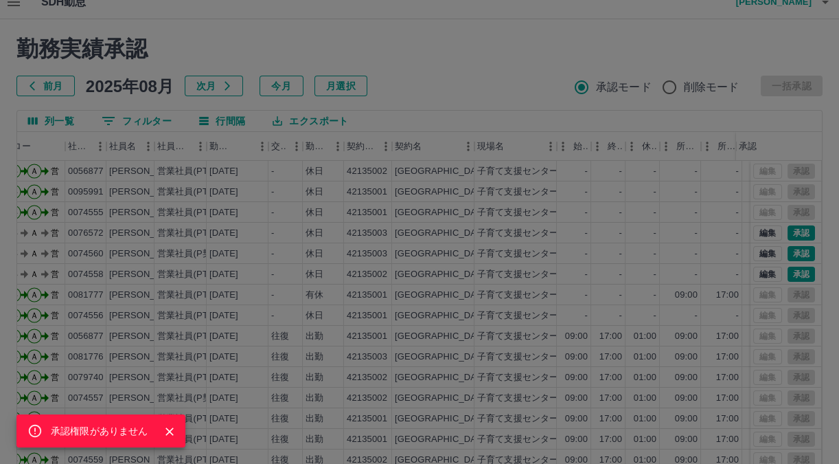
scroll to position [0, 0]
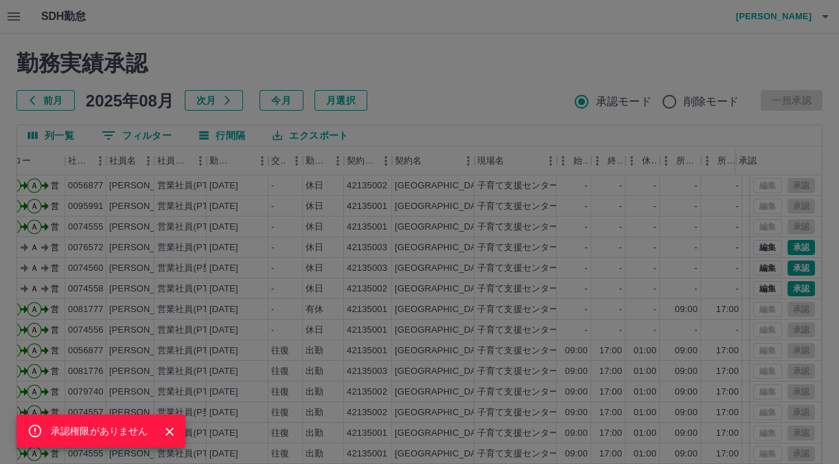
click at [172, 426] on icon "Close" at bounding box center [170, 432] width 14 height 14
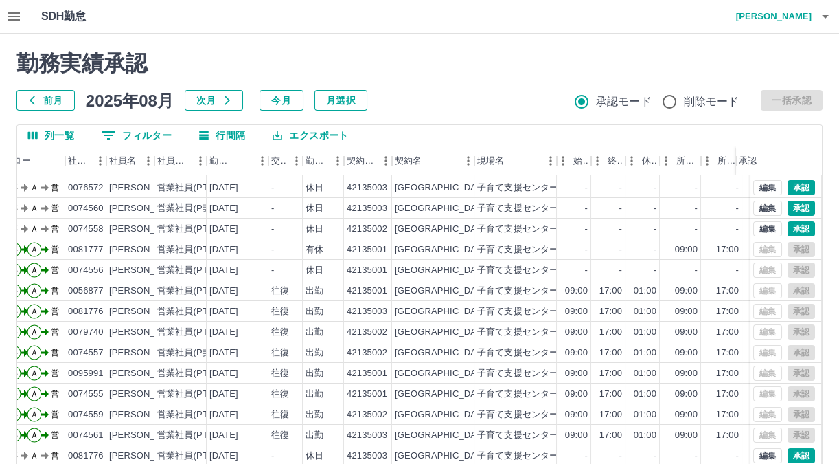
scroll to position [0, 69]
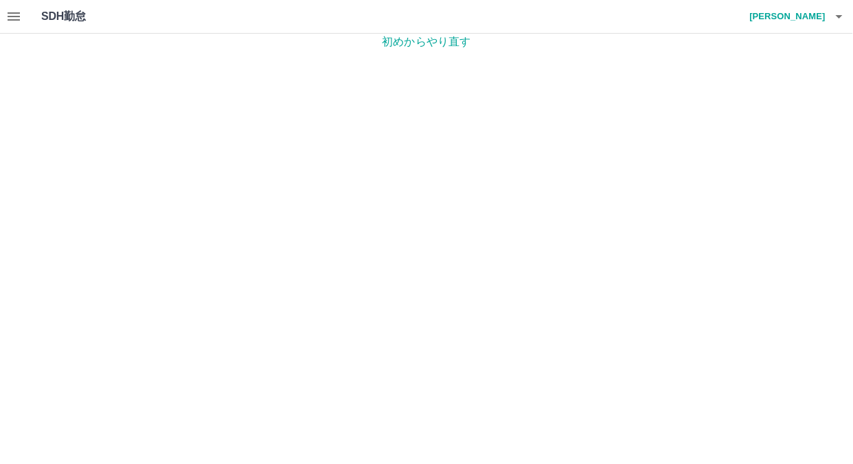
click at [11, 15] on icon "button" at bounding box center [13, 16] width 16 height 16
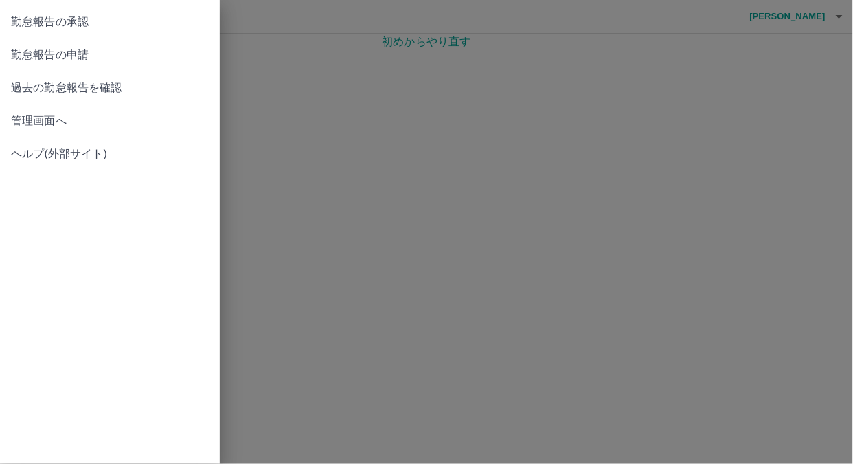
click at [41, 114] on span "管理画面へ" at bounding box center [110, 121] width 198 height 16
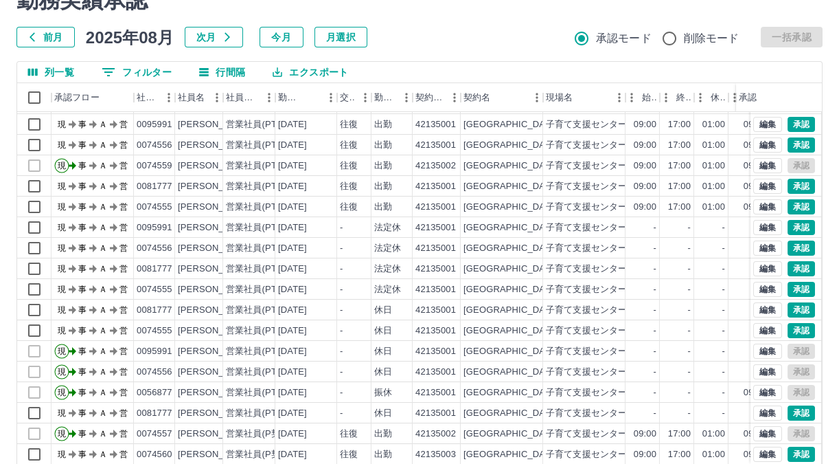
scroll to position [116, 0]
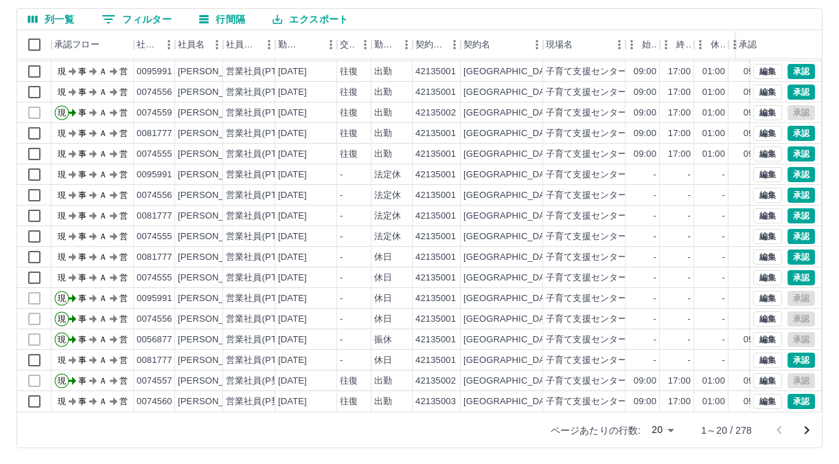
click at [803, 429] on icon "次のページへ" at bounding box center [807, 430] width 16 height 16
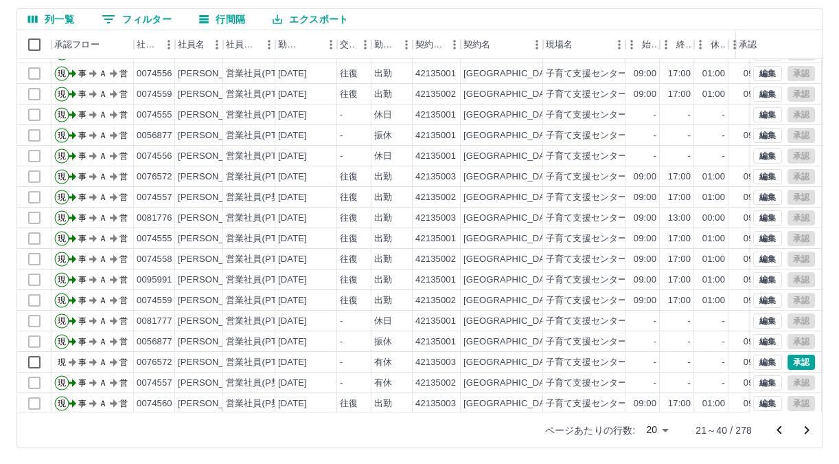
scroll to position [73, 0]
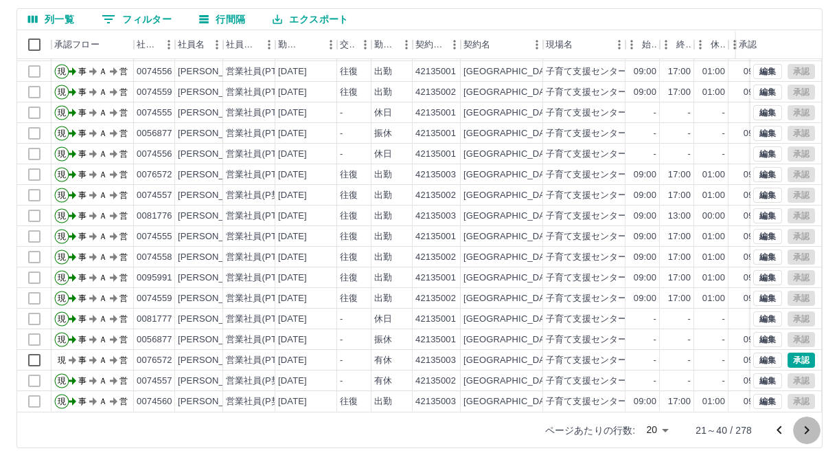
click at [806, 425] on icon "次のページへ" at bounding box center [807, 430] width 16 height 16
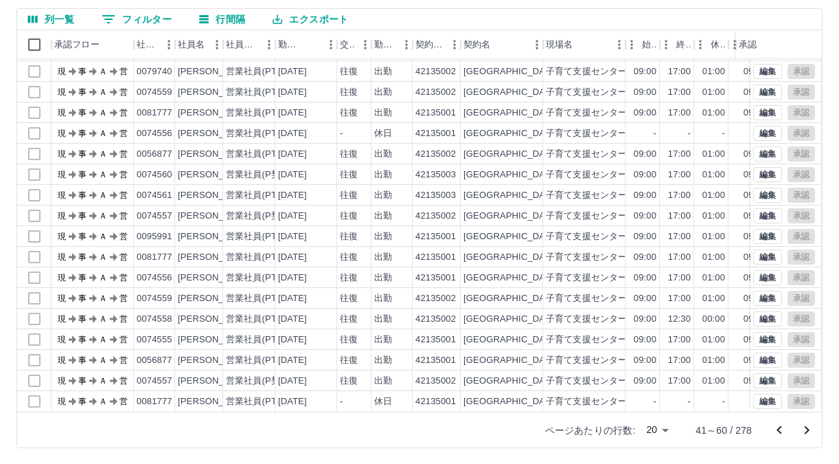
scroll to position [0, 0]
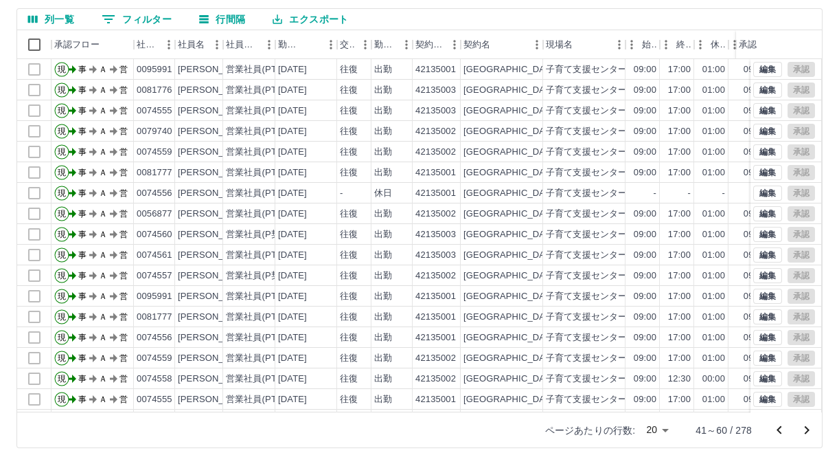
click at [808, 425] on icon "次のページへ" at bounding box center [807, 430] width 16 height 16
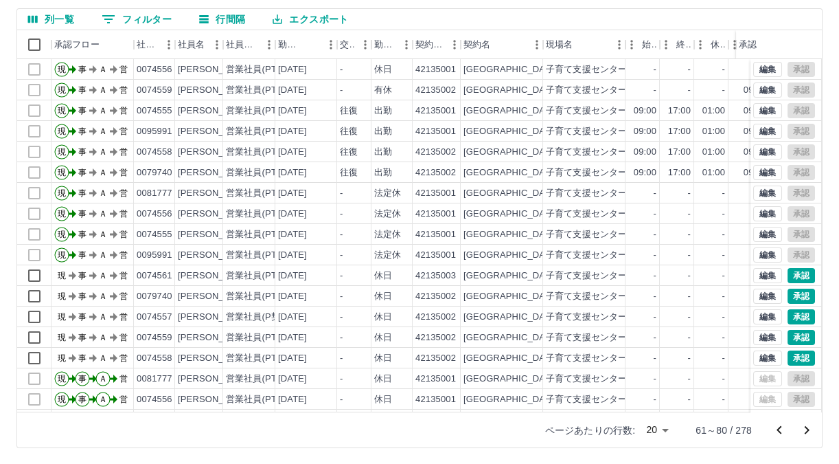
click at [808, 427] on icon "次のページへ" at bounding box center [807, 430] width 5 height 8
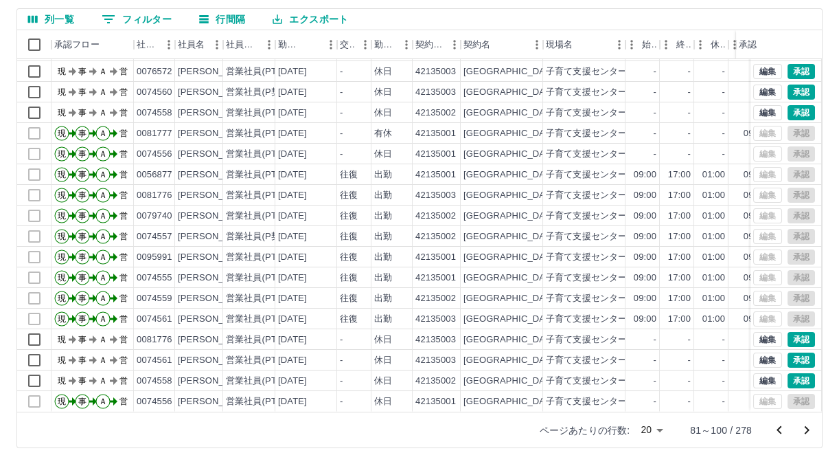
scroll to position [73, 0]
click at [782, 428] on icon "前のページへ" at bounding box center [779, 430] width 16 height 16
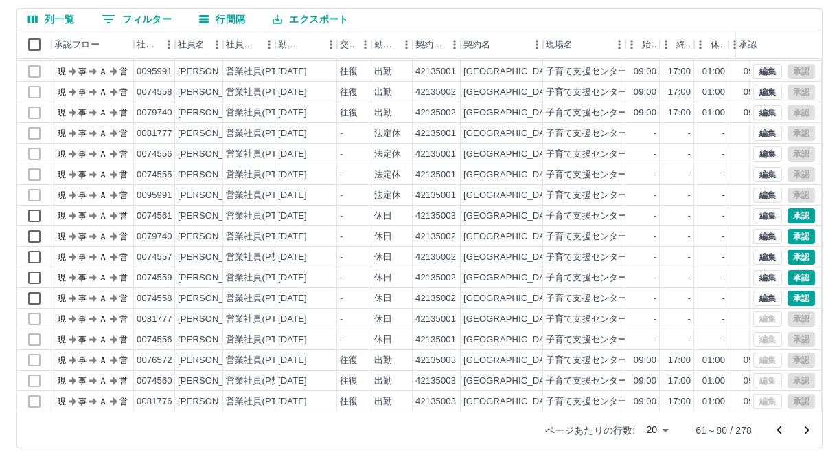
scroll to position [0, 0]
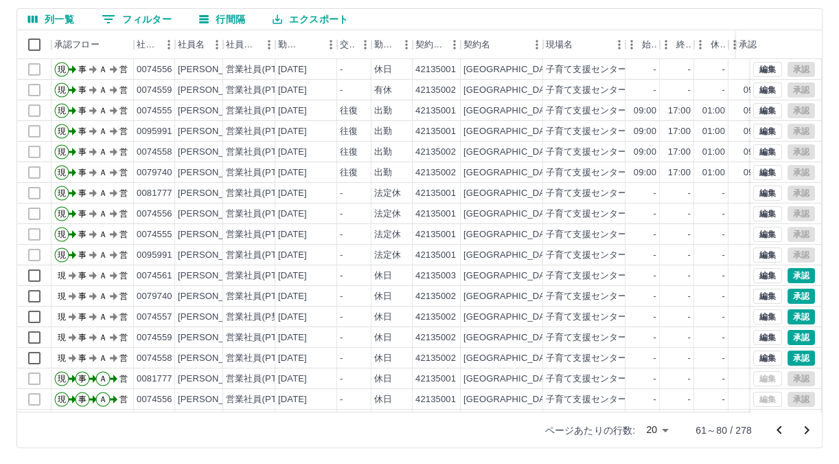
click at [776, 432] on icon "前のページへ" at bounding box center [779, 430] width 16 height 16
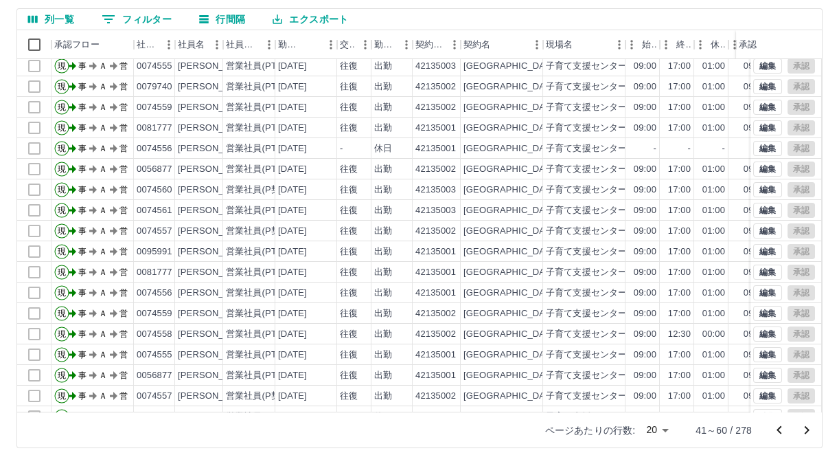
scroll to position [73, 0]
